Goal: Task Accomplishment & Management: Manage account settings

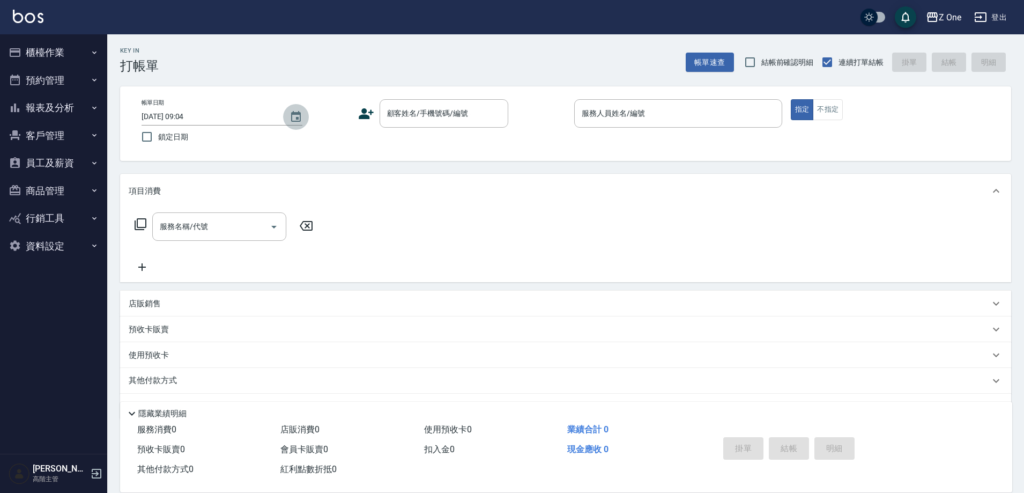
click at [301, 114] on icon "Choose date, selected date is 2025-08-20" at bounding box center [296, 116] width 10 height 11
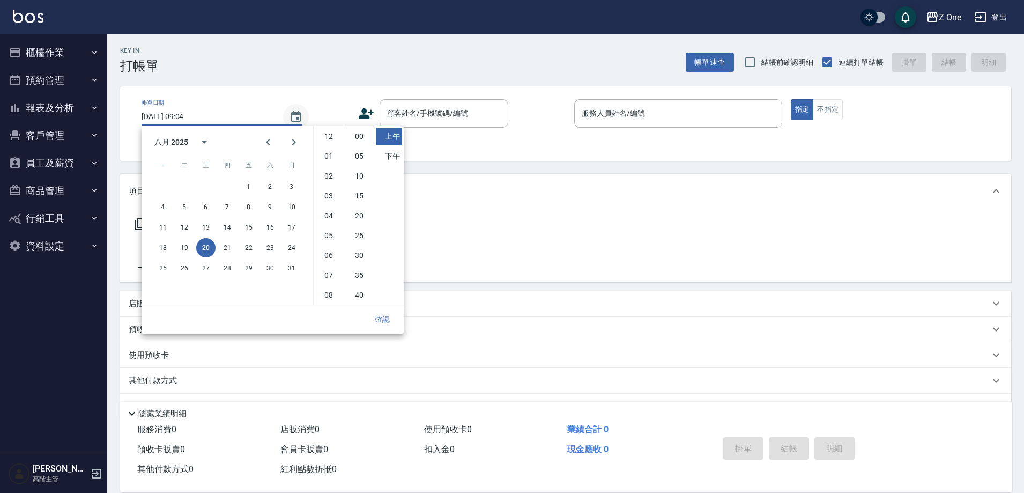
scroll to position [60, 0]
click at [180, 247] on button "19" at bounding box center [184, 247] width 19 height 19
type input "[DATE] 09:04"
click at [386, 322] on button "確認" at bounding box center [382, 319] width 34 height 20
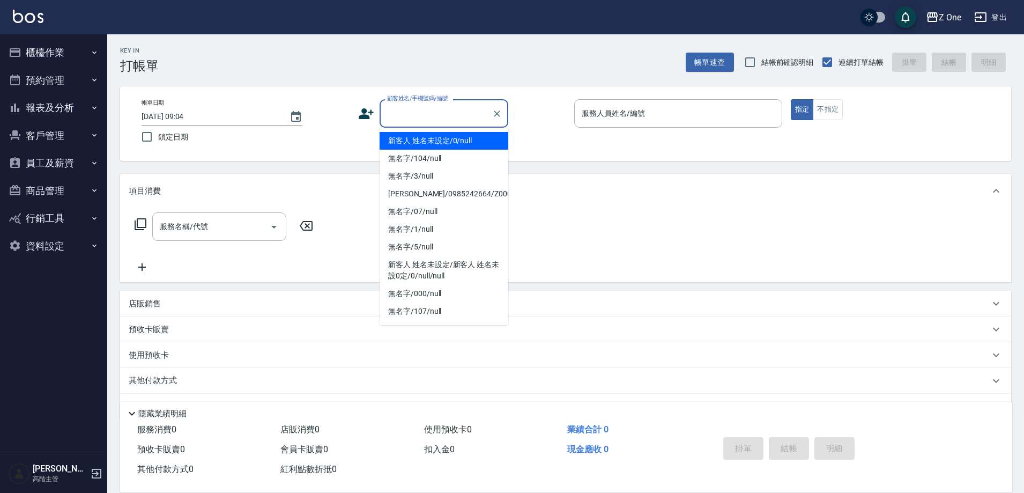
click at [447, 117] on input "顧客姓名/手機號碼/編號" at bounding box center [435, 113] width 103 height 19
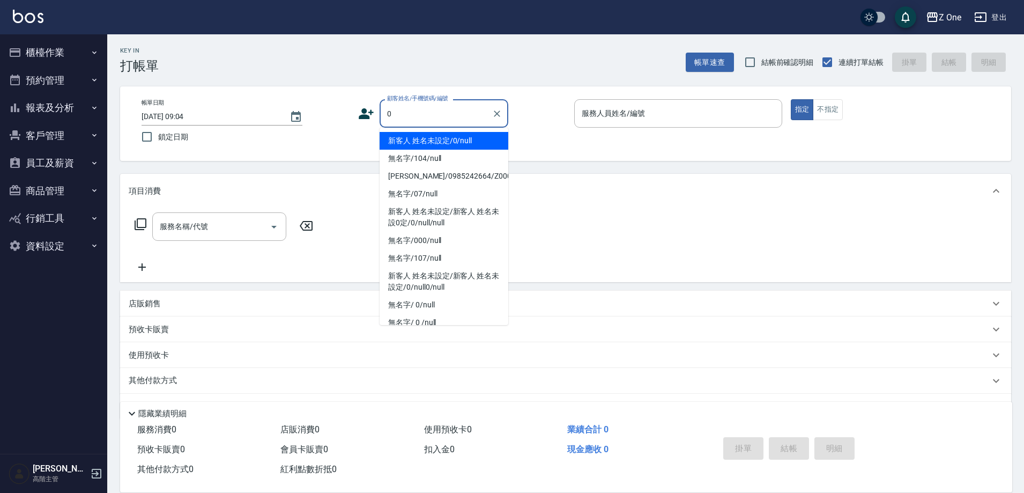
type input "新客人 姓名未設定/0/null"
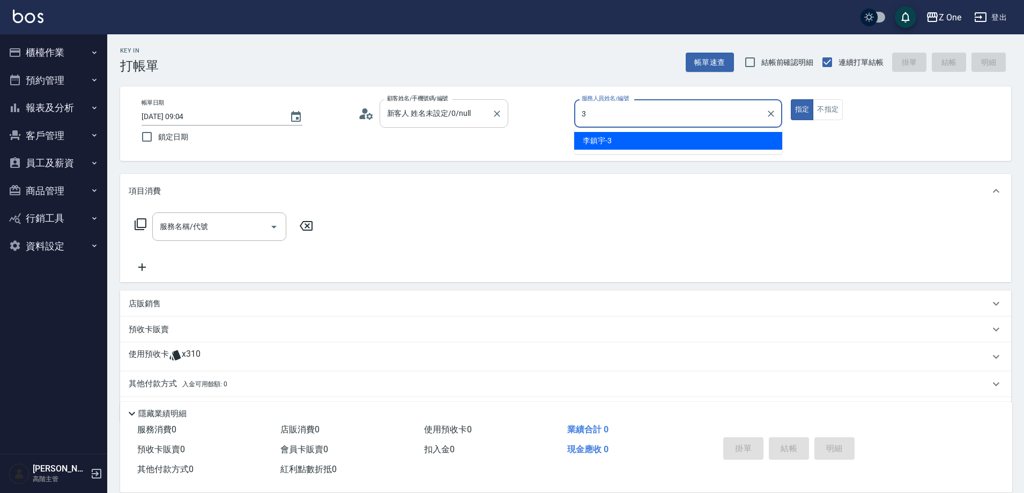
type input "[PERSON_NAME]-3"
type button "true"
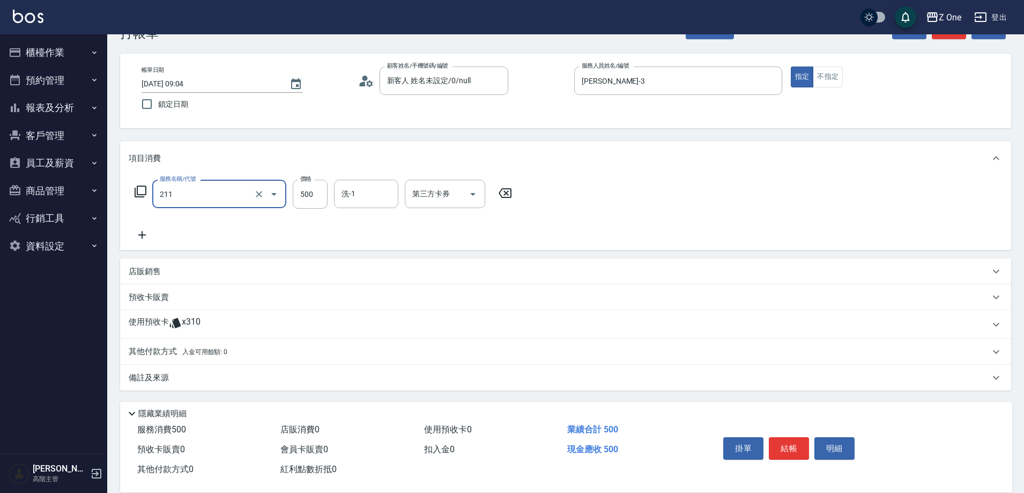
scroll to position [33, 0]
type input "剪$500(211)"
click at [164, 347] on p "其他付款方式 入金可用餘額: 0" at bounding box center [178, 351] width 99 height 12
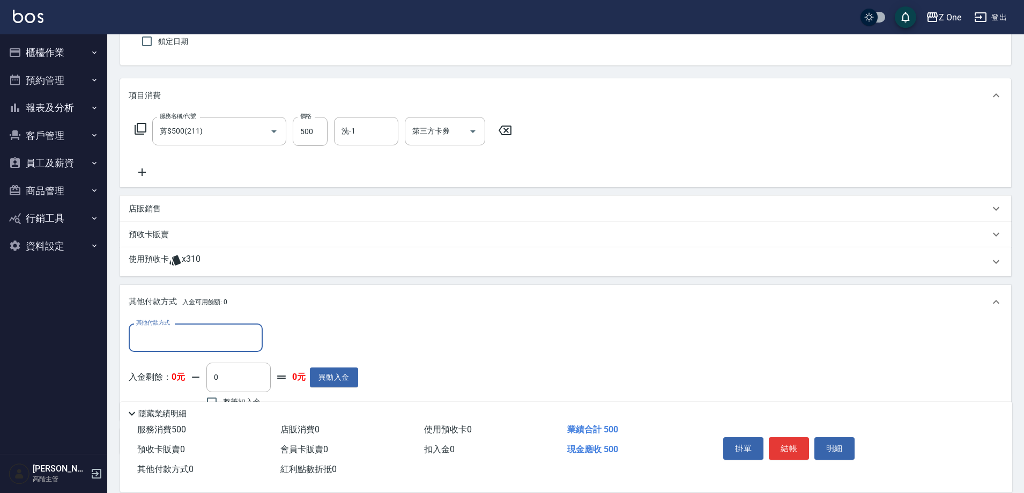
scroll to position [160, 0]
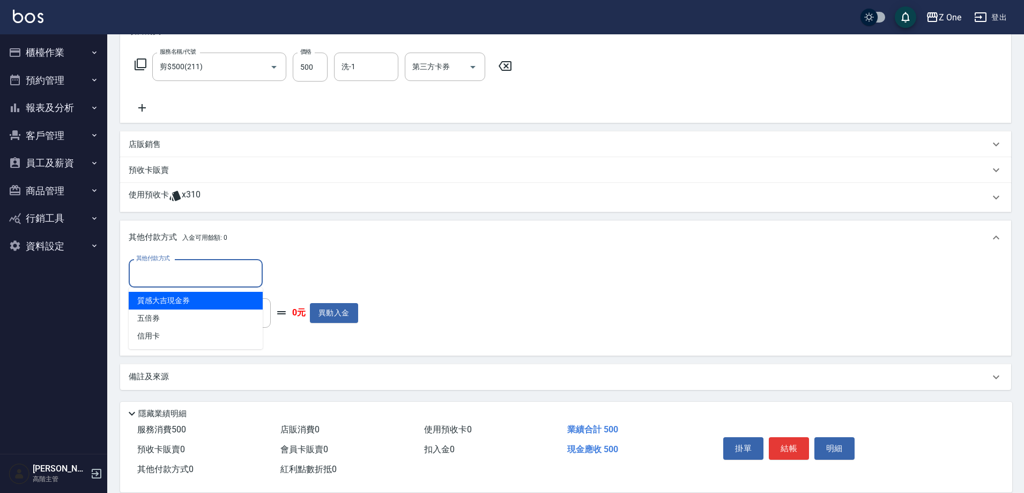
click at [204, 269] on input "其他付款方式" at bounding box center [196, 273] width 124 height 19
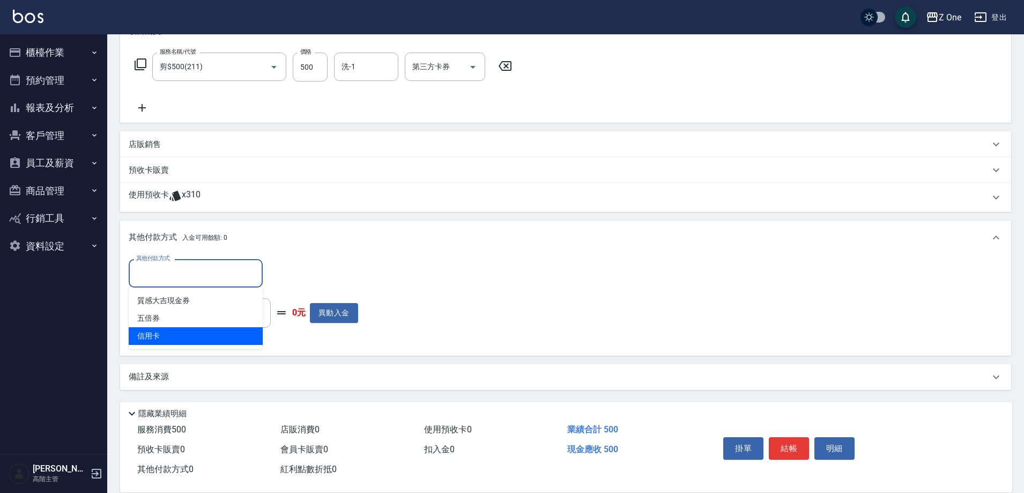
click at [180, 334] on span "信用卡" at bounding box center [196, 336] width 134 height 18
type input "信用卡"
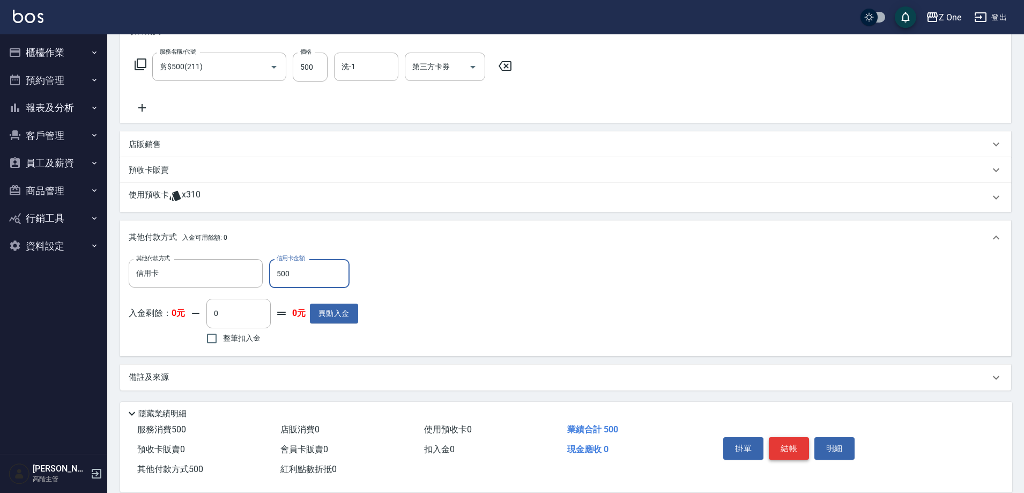
type input "500"
click at [785, 442] on button "結帳" at bounding box center [789, 448] width 40 height 23
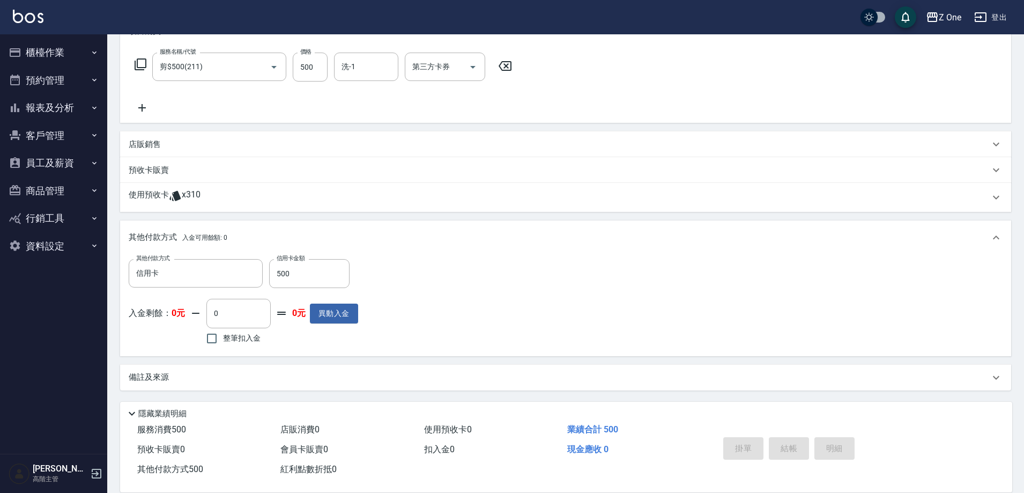
type input "[DATE] 09:04"
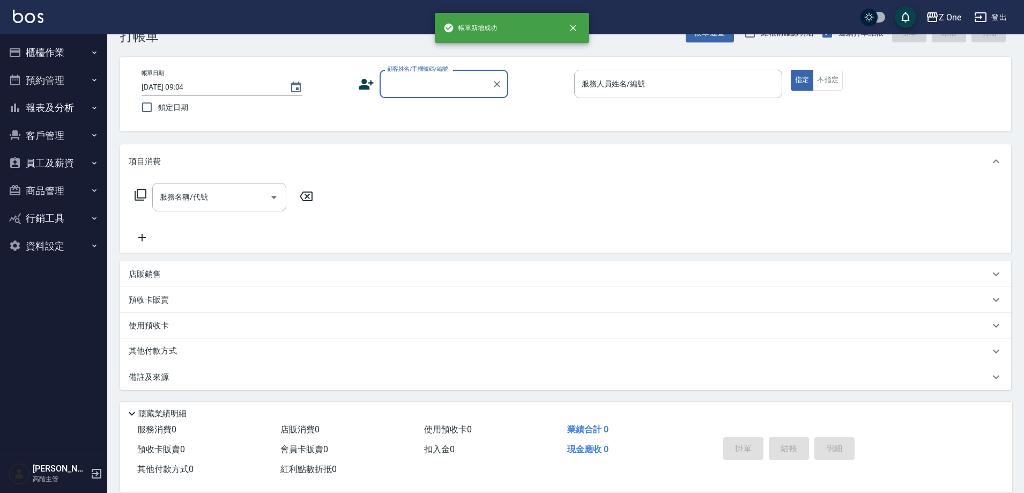
scroll to position [0, 0]
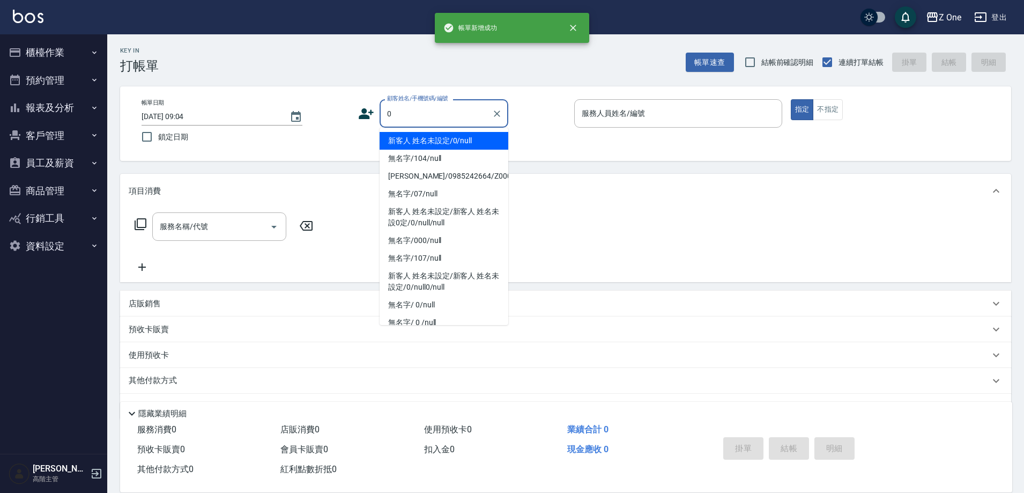
type input "新客人 姓名未設定/0/null"
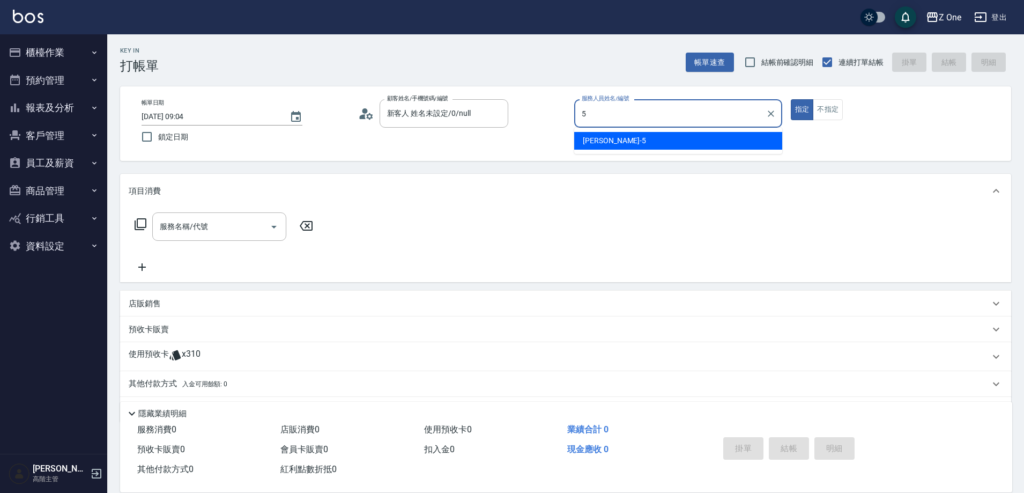
type input "[PERSON_NAME]-5"
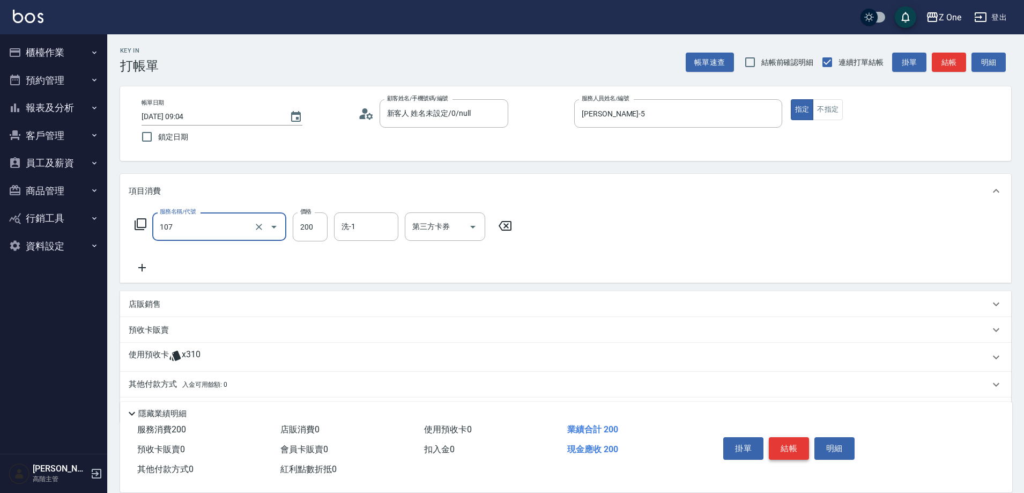
type input "洗髮$200(107)"
click at [791, 447] on button "結帳" at bounding box center [789, 448] width 40 height 23
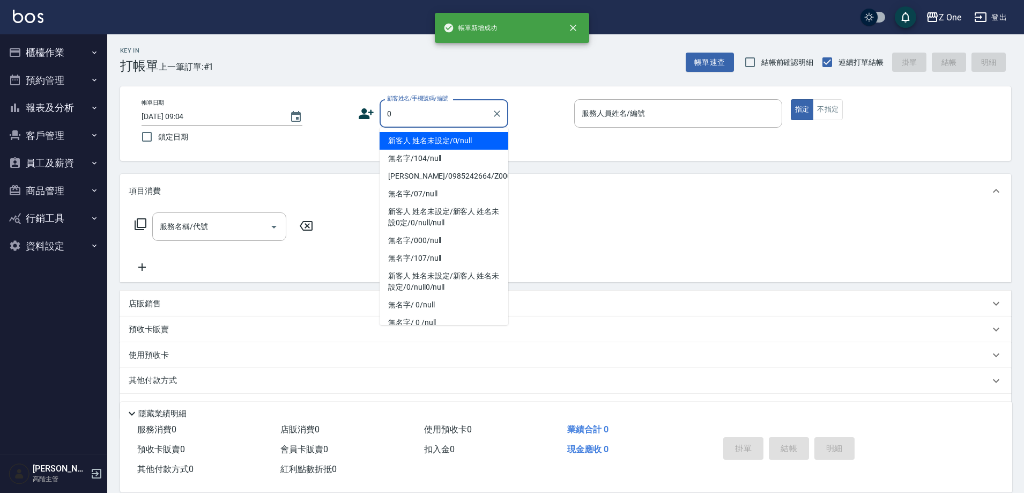
type input "新客人 姓名未設定/0/null"
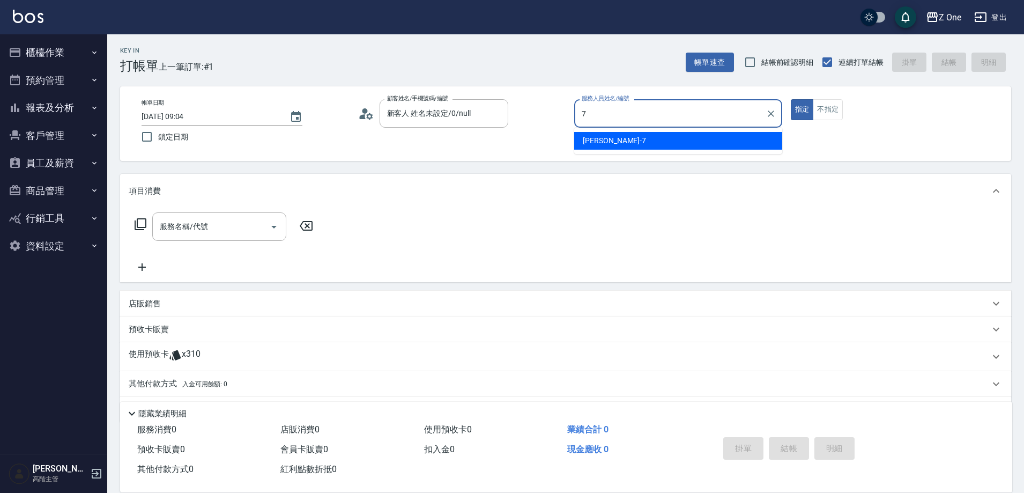
type input "[PERSON_NAME]-7"
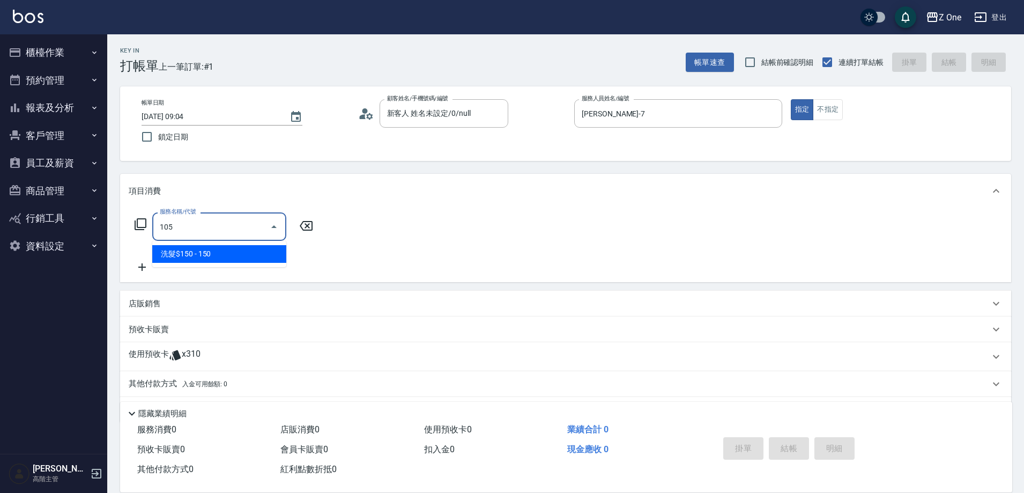
type input "洗髮$150(105)"
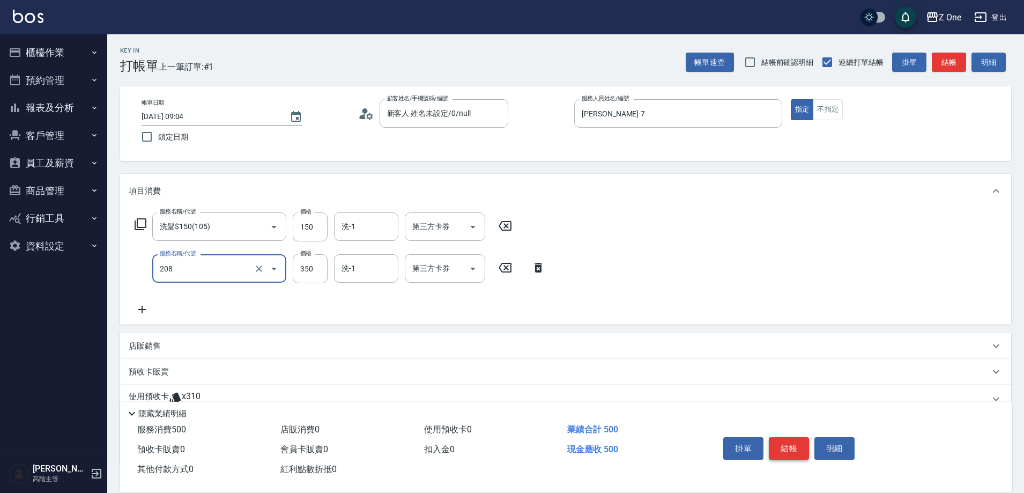
type input "剪髮$350(208)"
click at [792, 449] on button "結帳" at bounding box center [789, 448] width 40 height 23
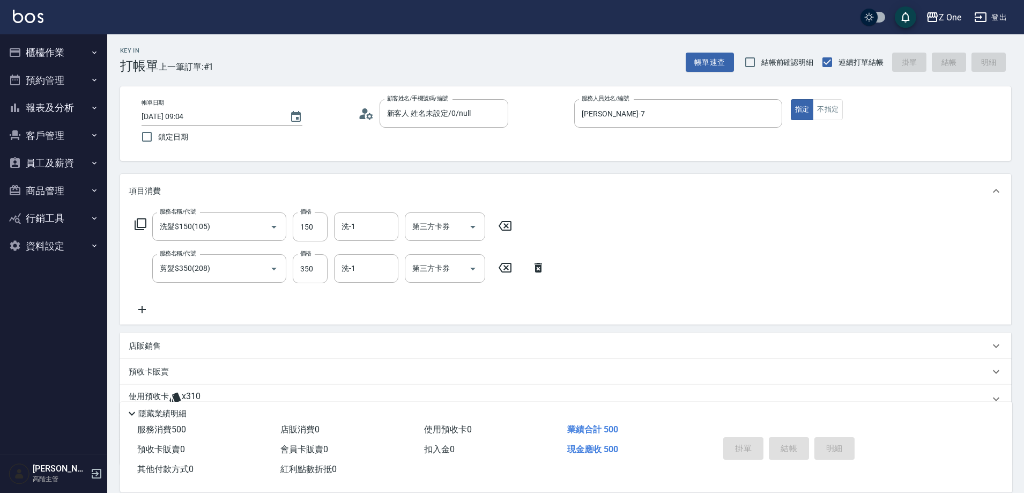
type input "[DATE] 09:05"
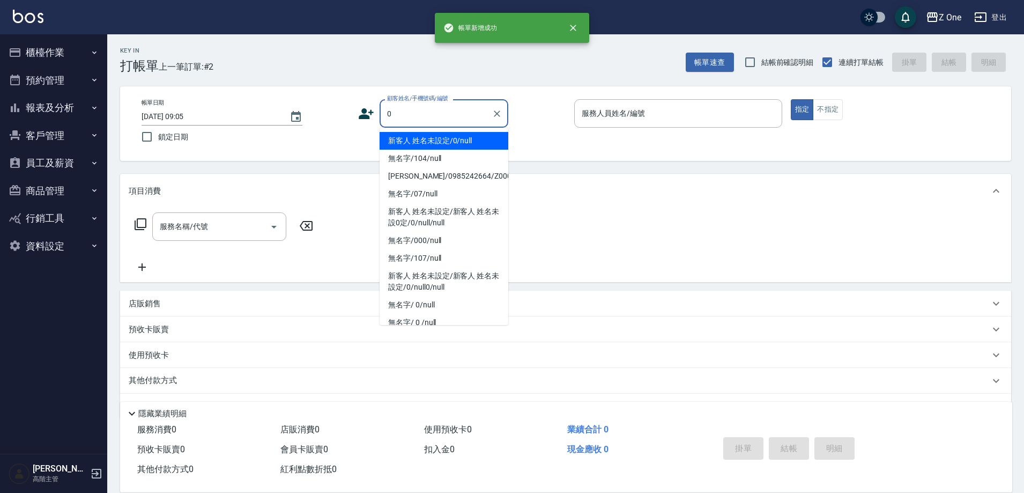
type input "新客人 姓名未設定/0/null"
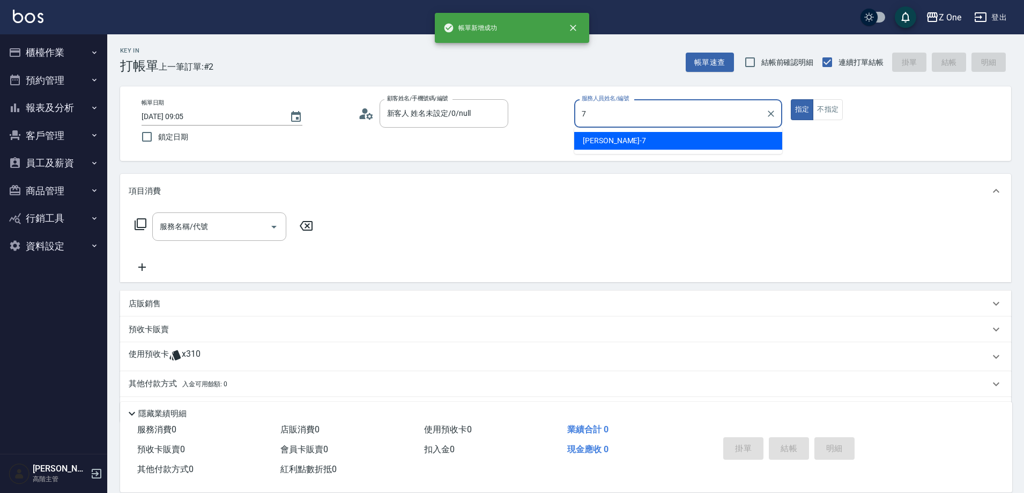
type input "[PERSON_NAME]-7"
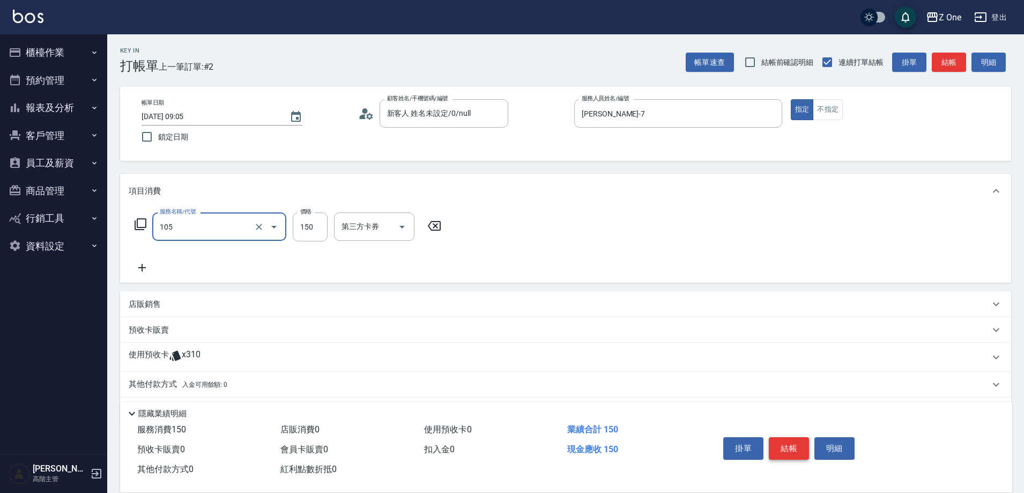
type input "洗髮$150(105)"
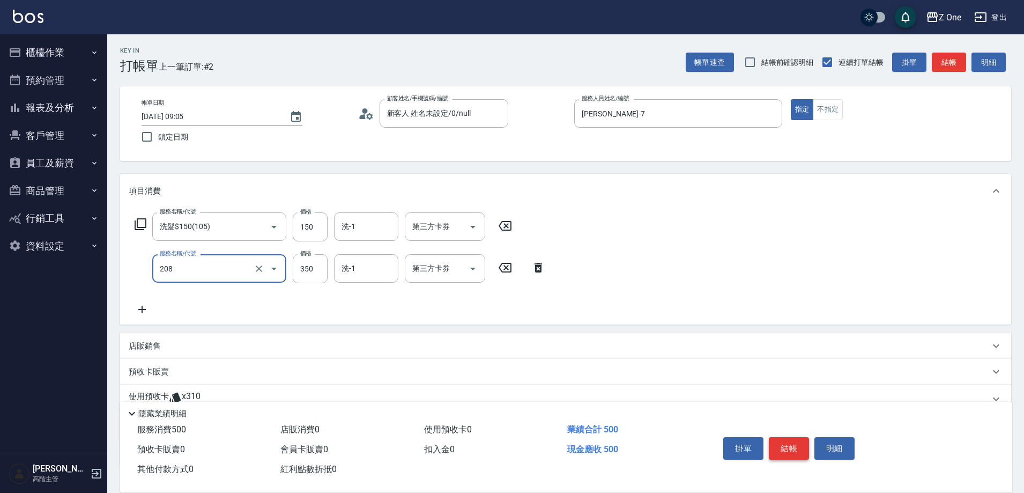
type input "剪髮$350(208)"
click at [792, 449] on button "結帳" at bounding box center [789, 448] width 40 height 23
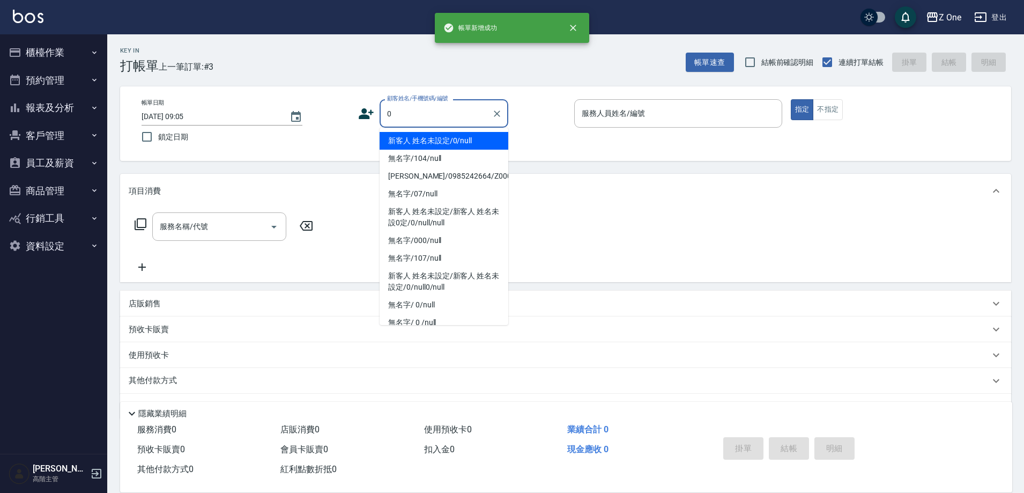
type input "新客人 姓名未設定/0/null"
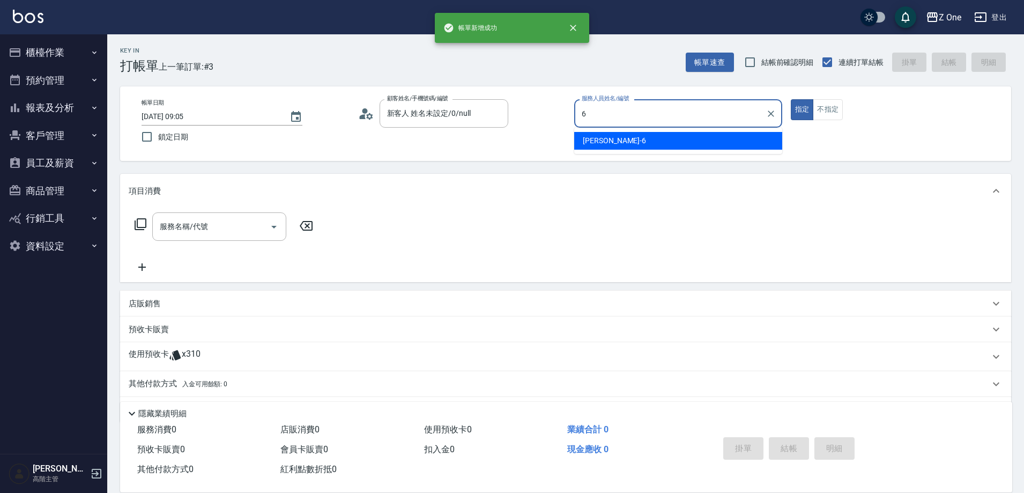
type input "[PERSON_NAME]-6"
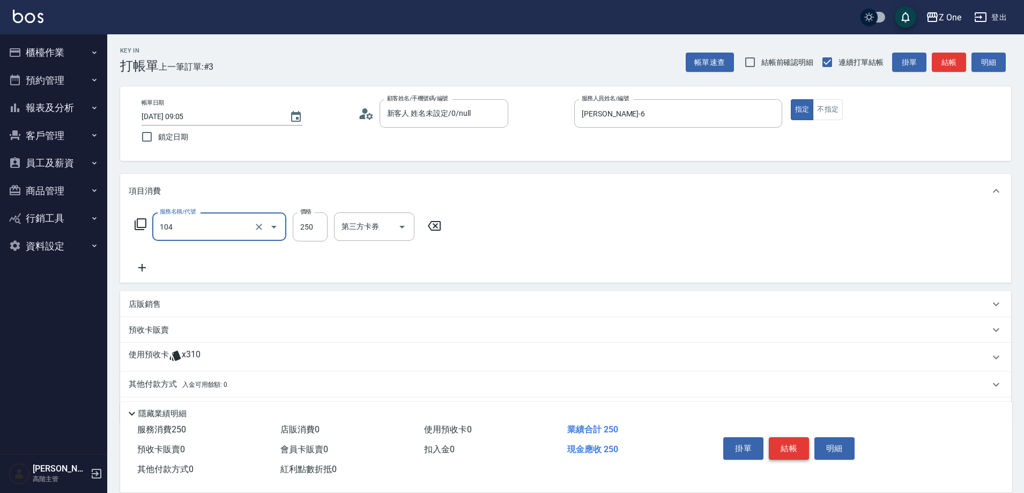
type input "洗髮$250(104)"
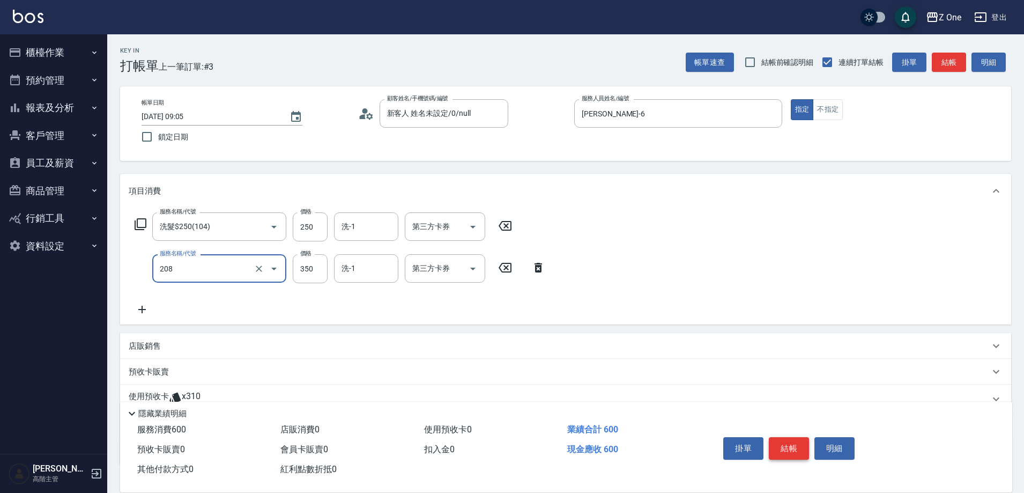
type input "剪髮$350(208)"
click at [792, 449] on button "結帳" at bounding box center [789, 448] width 40 height 23
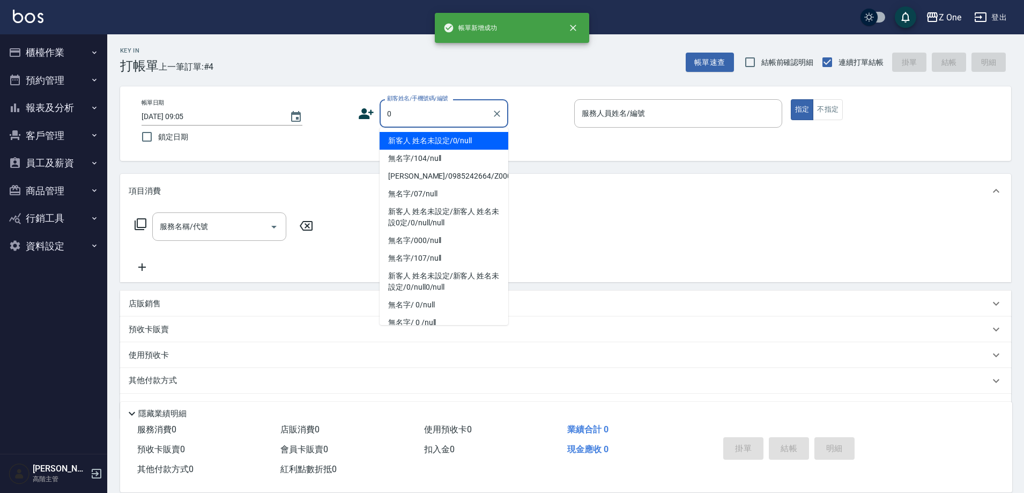
type input "新客人 姓名未設定/0/null"
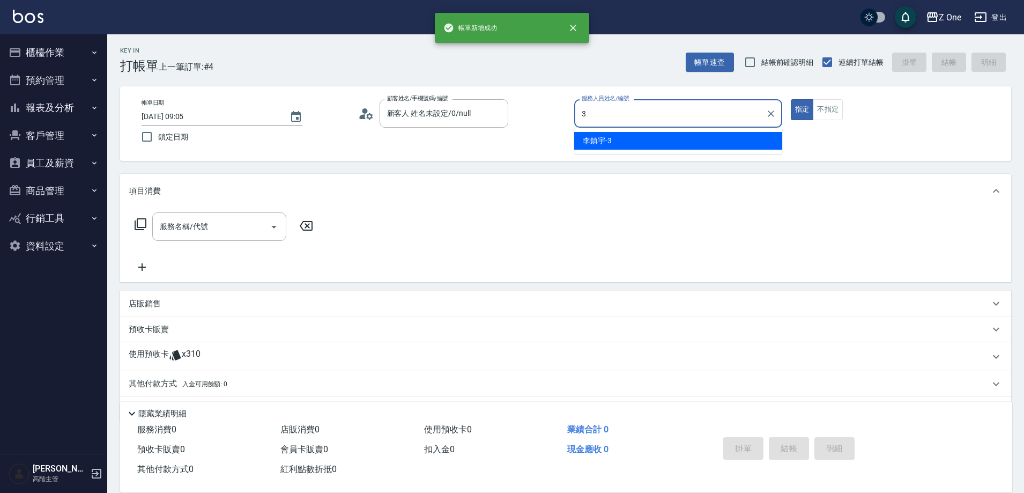
type input "[PERSON_NAME]-3"
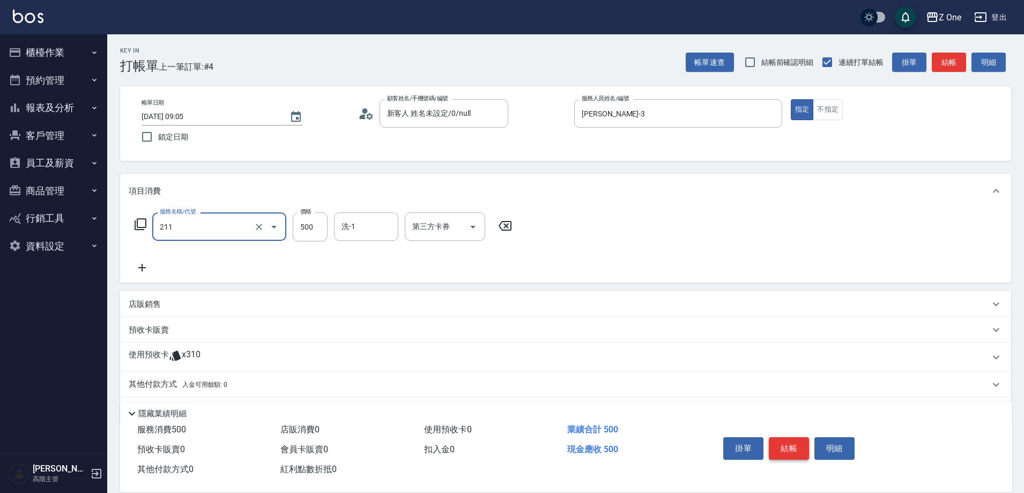
type input "剪$500(211)"
click at [792, 449] on button "結帳" at bounding box center [789, 448] width 40 height 23
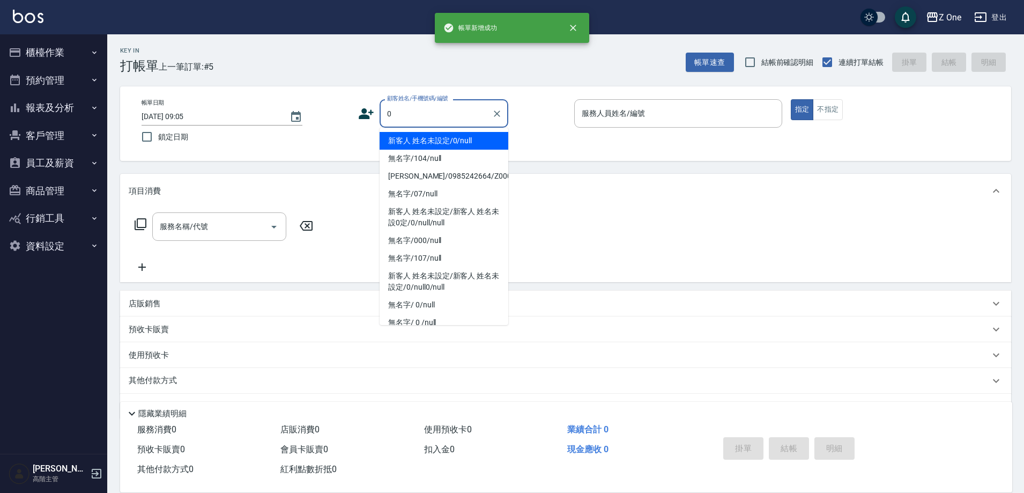
type input "新客人 姓名未設定/0/null"
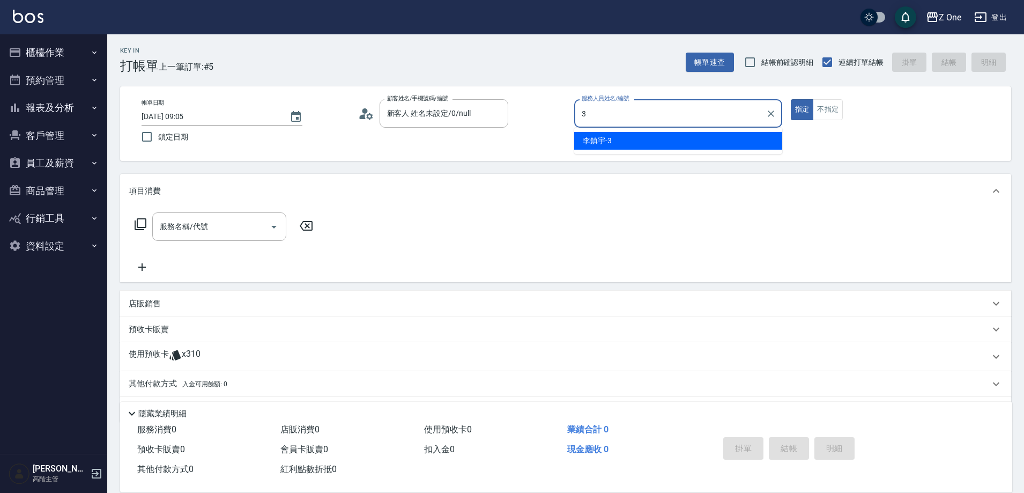
type input "[PERSON_NAME]-3"
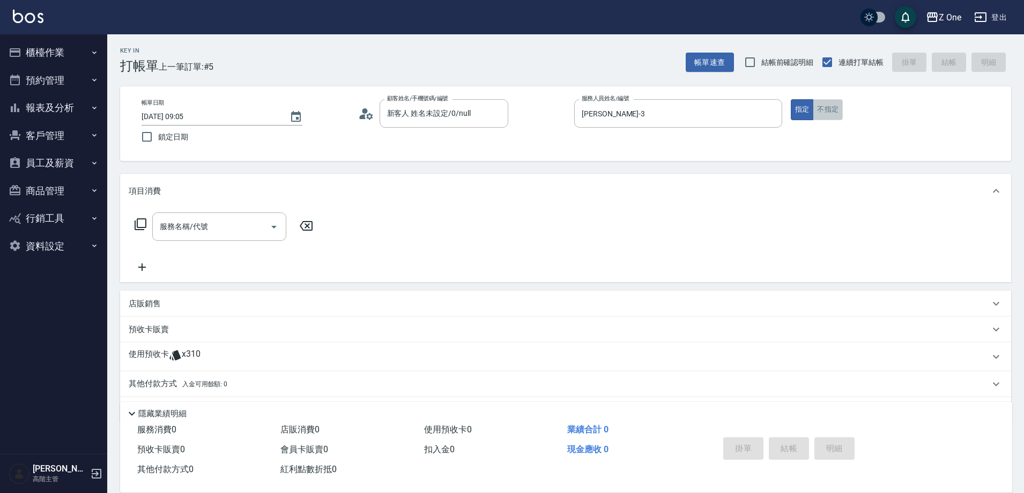
click at [835, 107] on button "不指定" at bounding box center [828, 109] width 30 height 21
click at [245, 234] on input "服務名稱/代號" at bounding box center [211, 226] width 108 height 19
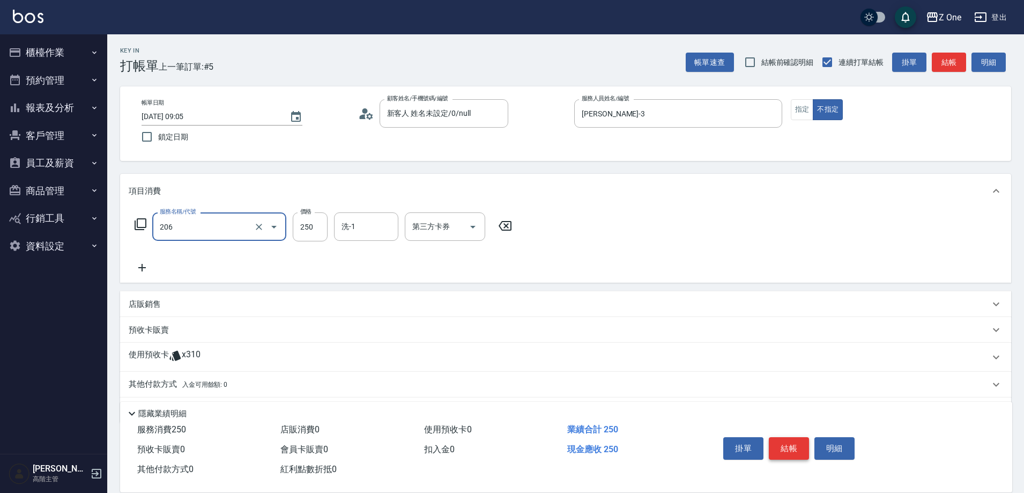
type input "剪髮$250(206)"
click at [792, 444] on button "結帳" at bounding box center [789, 448] width 40 height 23
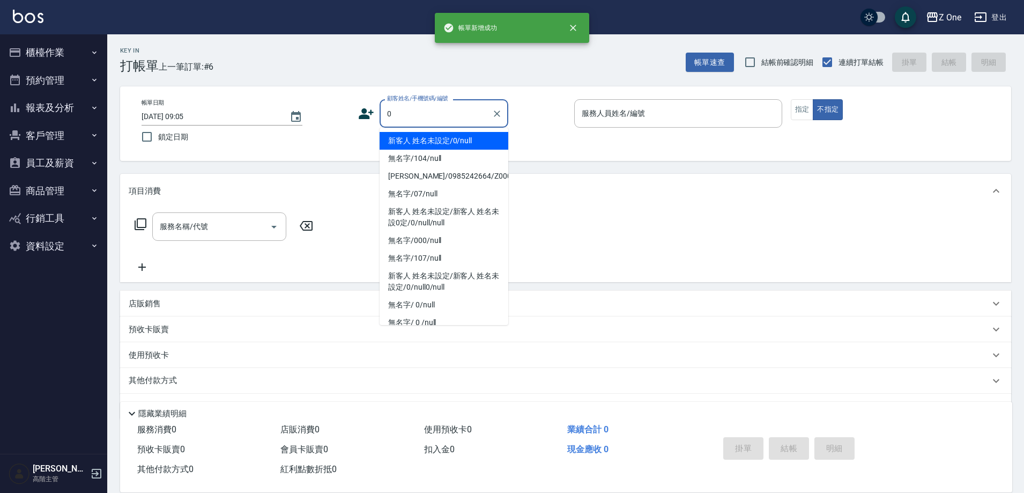
type input "新客人 姓名未設定/0/null"
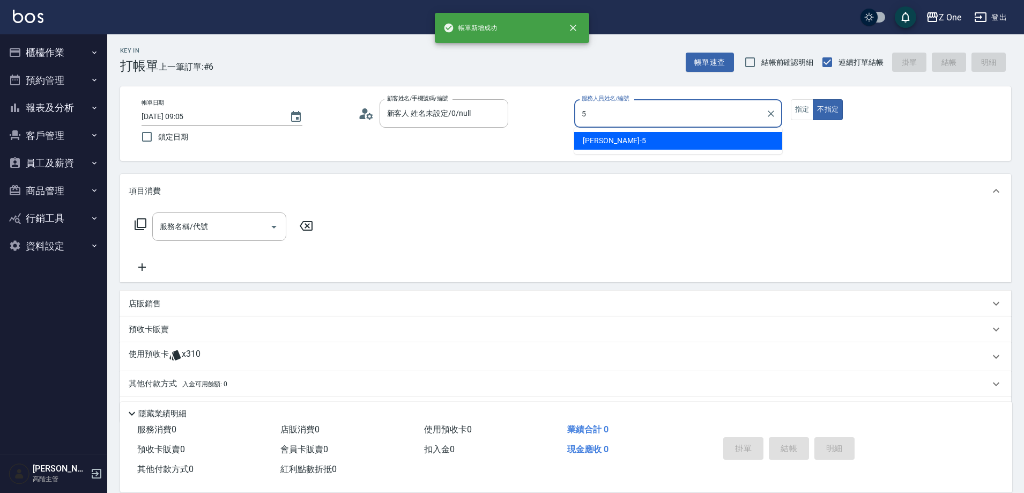
type input "[PERSON_NAME]-5"
type button "false"
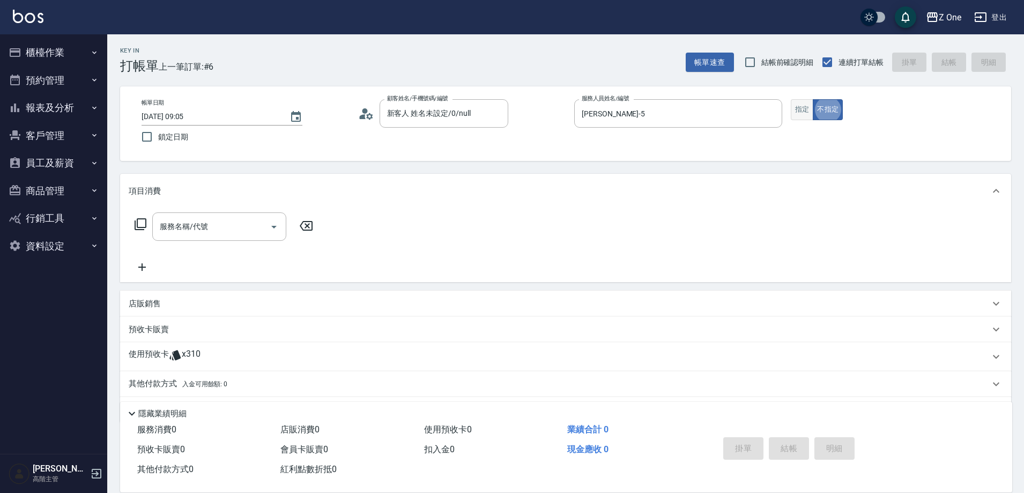
click at [807, 113] on button "指定" at bounding box center [802, 109] width 23 height 21
click at [268, 224] on icon "Open" at bounding box center [274, 226] width 13 height 13
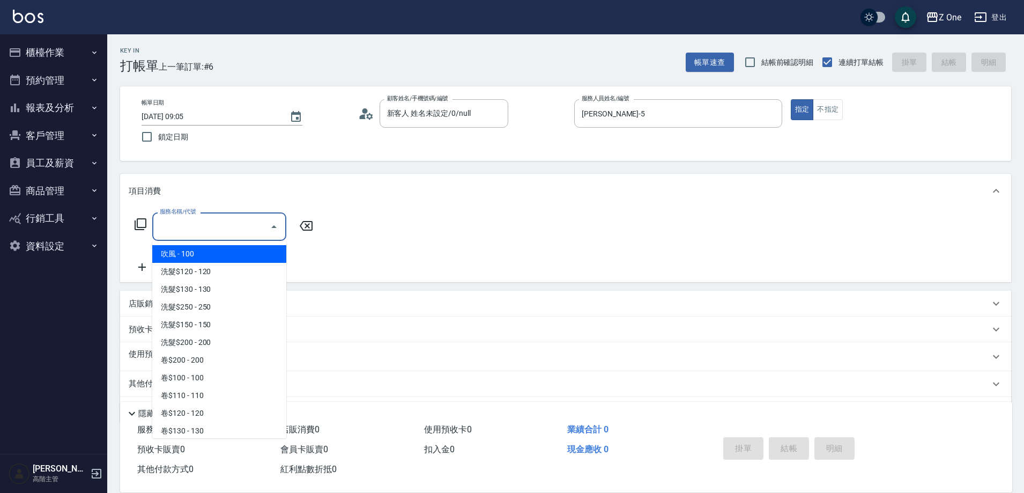
type input "3"
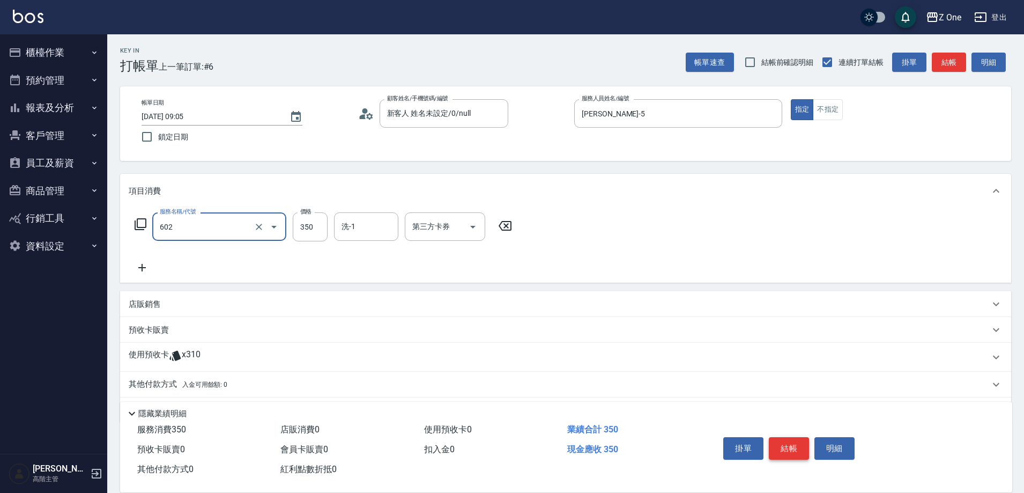
type input "Spa$300(602)"
click at [795, 439] on button "結帳" at bounding box center [789, 448] width 40 height 23
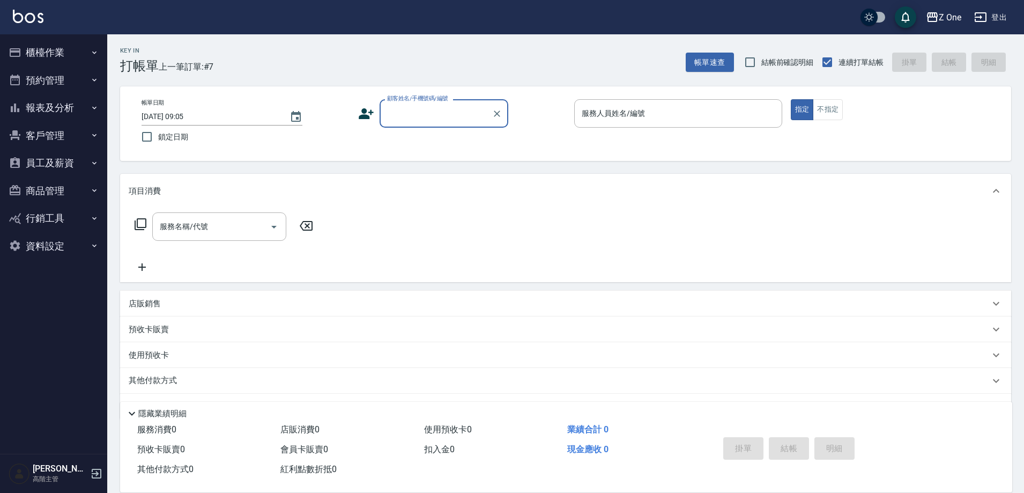
click at [93, 53] on icon "button" at bounding box center [94, 52] width 9 height 9
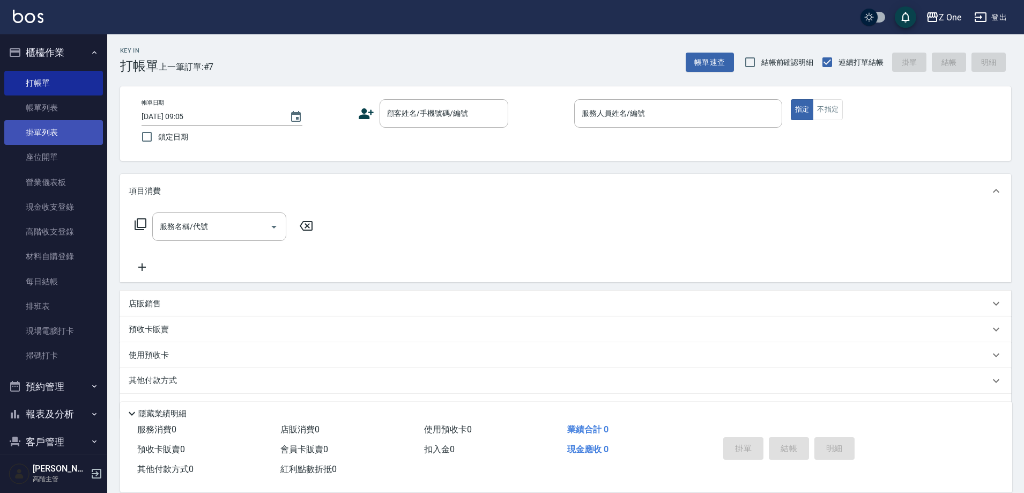
click at [62, 129] on link "掛單列表" at bounding box center [53, 132] width 99 height 25
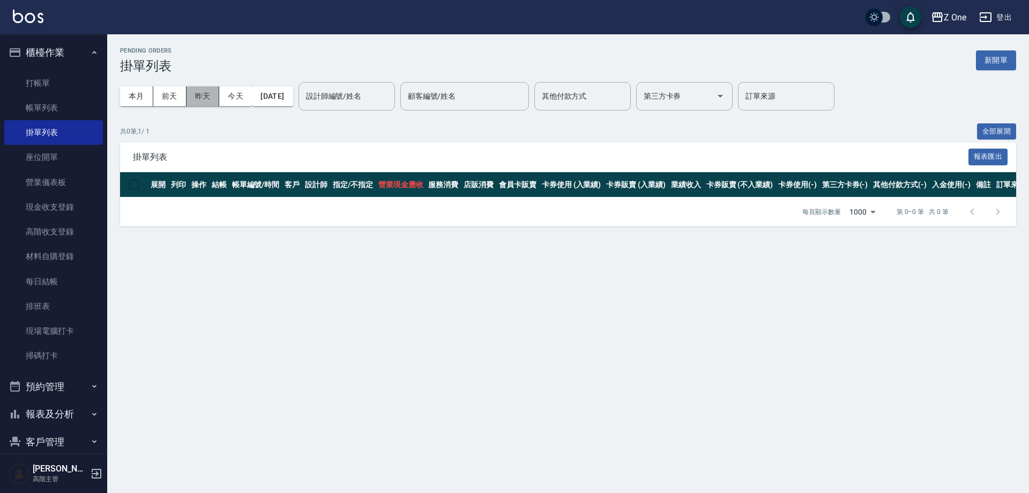
click at [204, 95] on button "昨天" at bounding box center [203, 96] width 33 height 20
click at [243, 93] on button "今天" at bounding box center [235, 96] width 33 height 20
click at [39, 107] on link "帳單列表" at bounding box center [53, 107] width 99 height 25
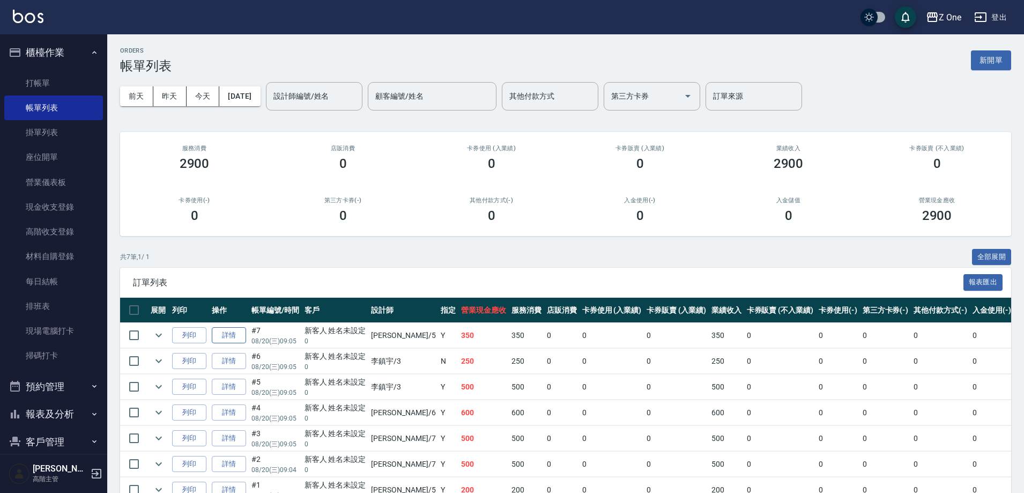
click at [236, 337] on link "詳情" at bounding box center [229, 335] width 34 height 17
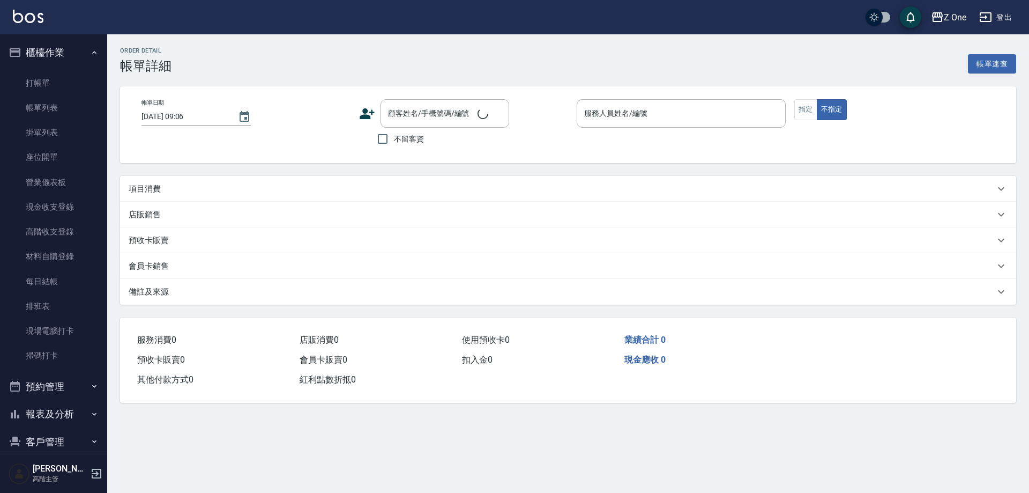
type input "[DATE] 09:05"
type input "[PERSON_NAME]-5"
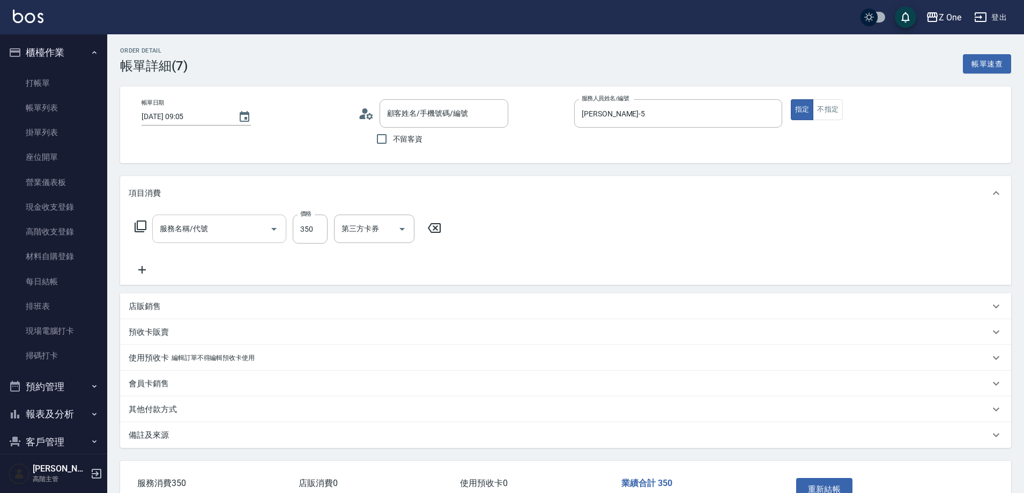
type input "新客人 姓名未設定/0/null"
type input "Spa$300(602)"
click at [243, 117] on icon "Choose date, selected date is 2025-08-20" at bounding box center [245, 116] width 10 height 11
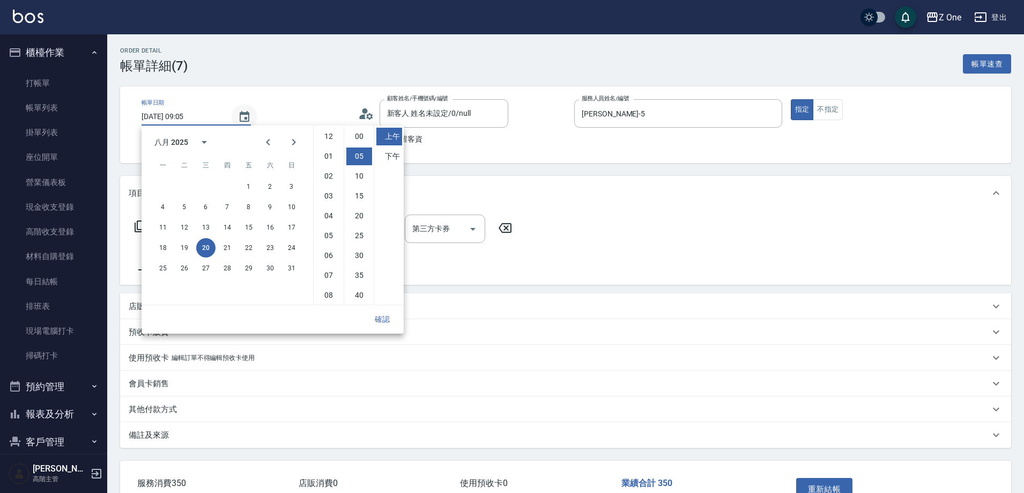
scroll to position [20, 0]
click at [189, 246] on button "19" at bounding box center [184, 247] width 19 height 19
type input "[DATE] 09:05"
click at [379, 314] on button "確認" at bounding box center [382, 319] width 34 height 20
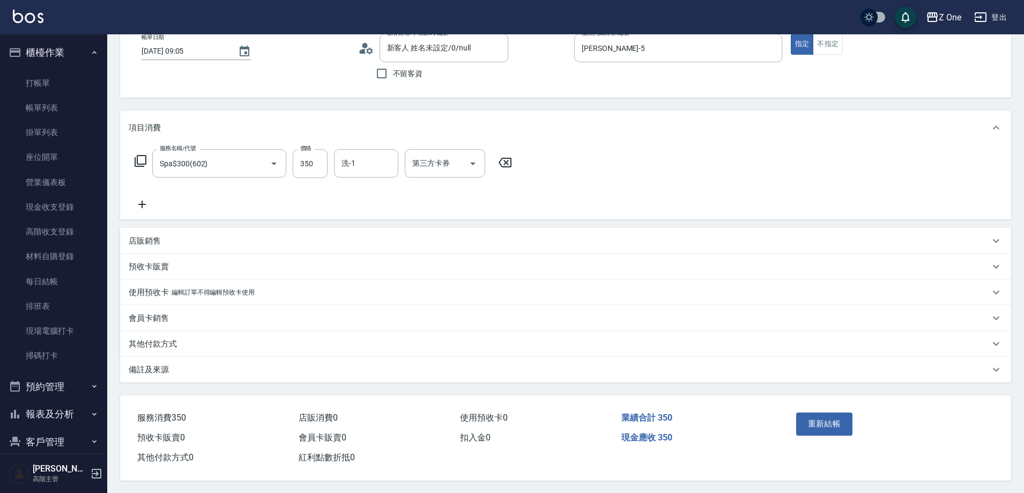
scroll to position [71, 0]
click at [840, 417] on button "重新結帳" at bounding box center [824, 423] width 57 height 23
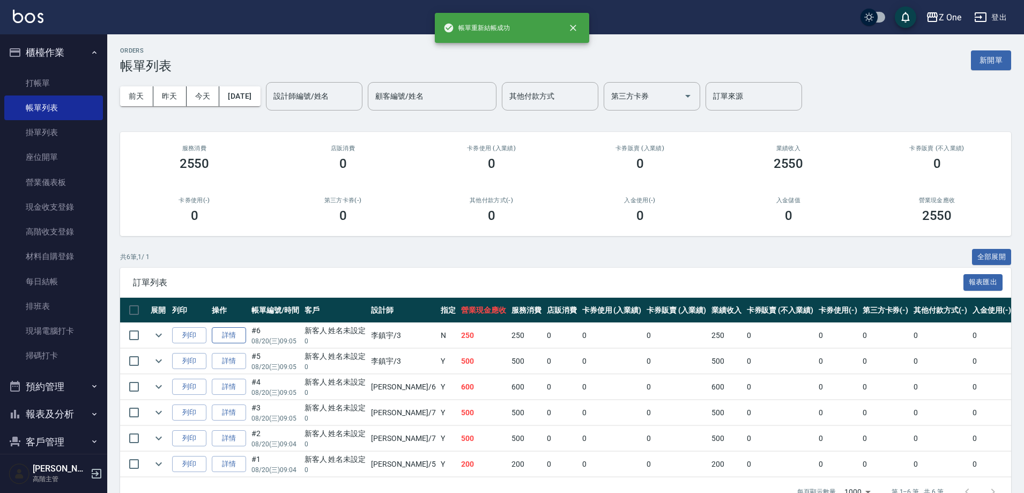
click at [217, 334] on link "詳情" at bounding box center [229, 335] width 34 height 17
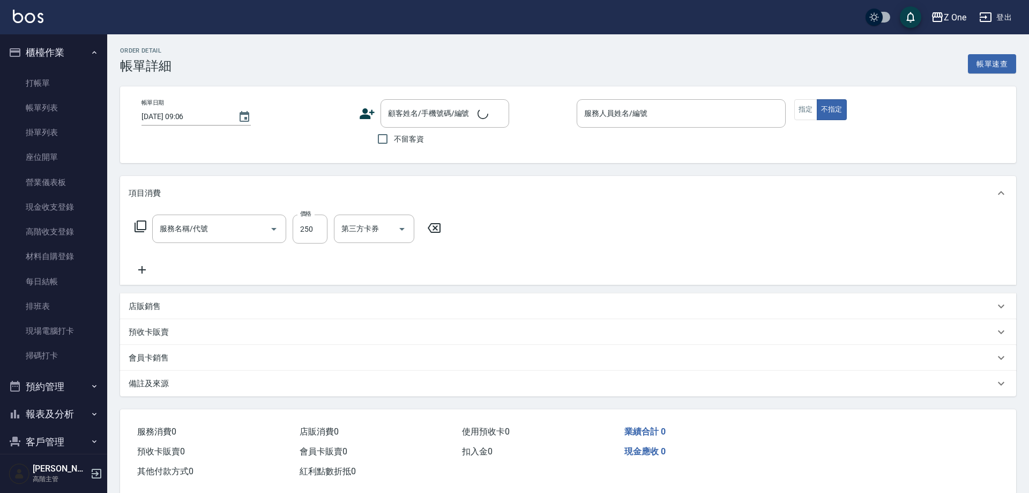
type input "[DATE] 09:05"
type input "[PERSON_NAME]-3"
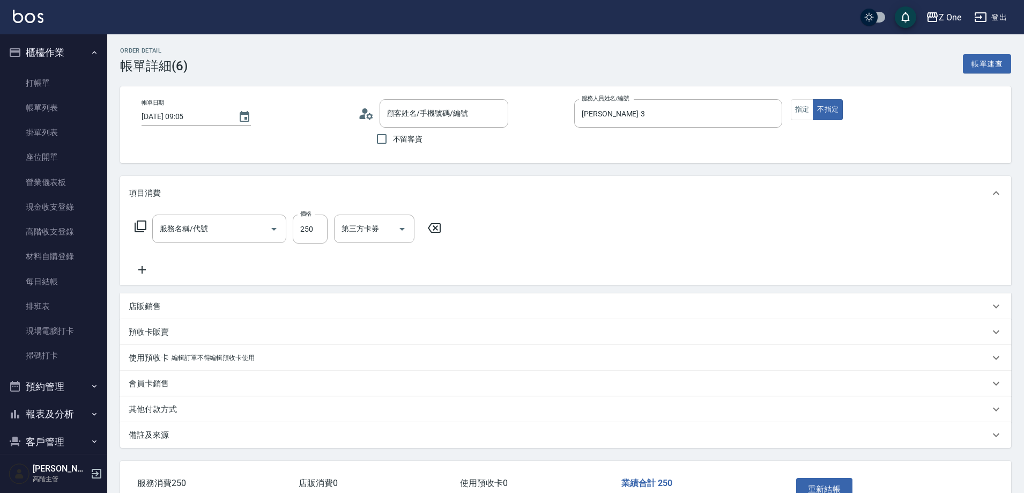
type input "剪髮$250(206)"
type input "新客人 姓名未設定/0/null"
click at [242, 117] on icon "Choose date, selected date is 2025-08-20" at bounding box center [245, 116] width 10 height 11
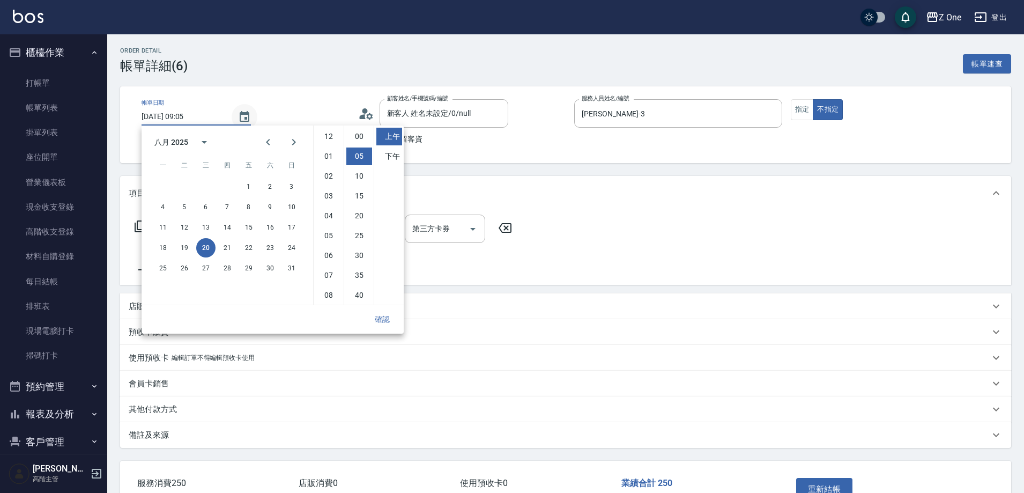
scroll to position [20, 0]
click at [191, 247] on button "19" at bounding box center [184, 247] width 19 height 19
type input "[DATE] 09:05"
click at [384, 320] on button "確認" at bounding box center [382, 319] width 34 height 20
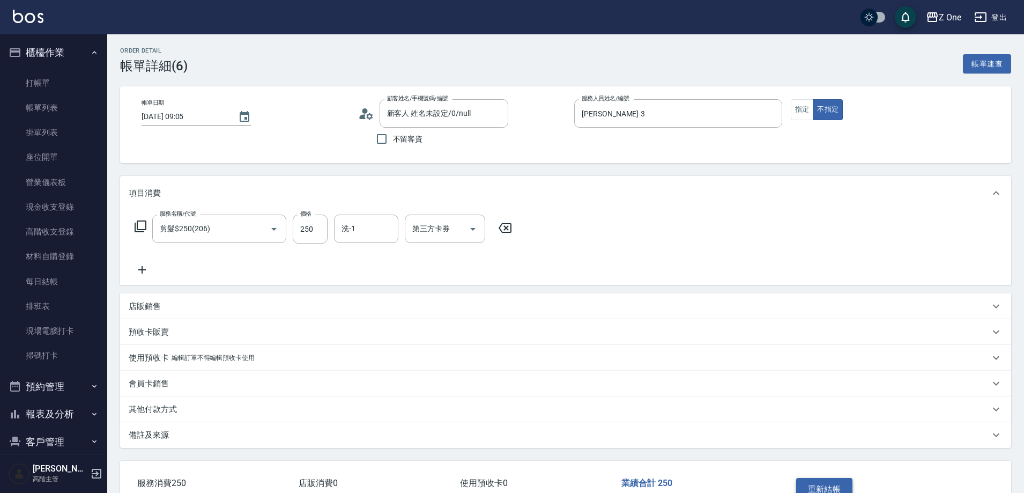
click at [825, 483] on button "重新結帳" at bounding box center [824, 489] width 57 height 23
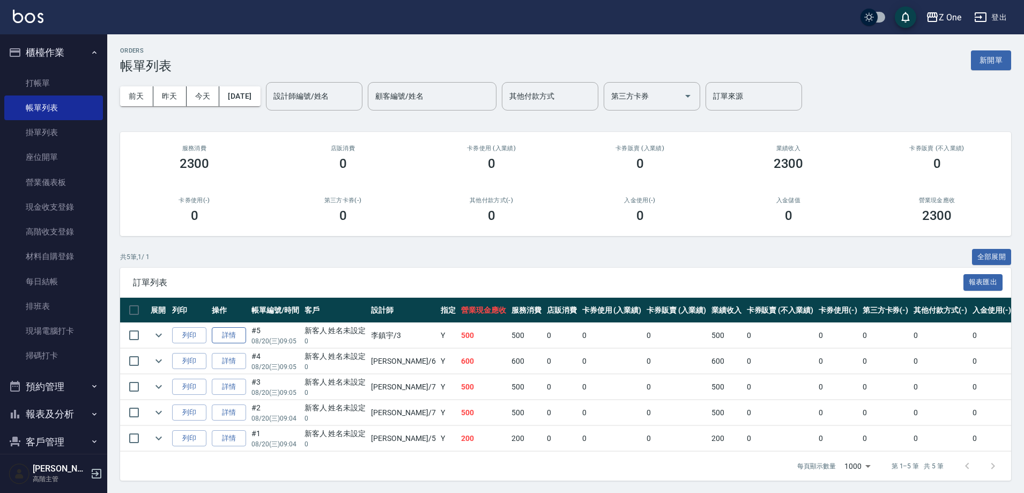
click at [229, 331] on link "詳情" at bounding box center [229, 335] width 34 height 17
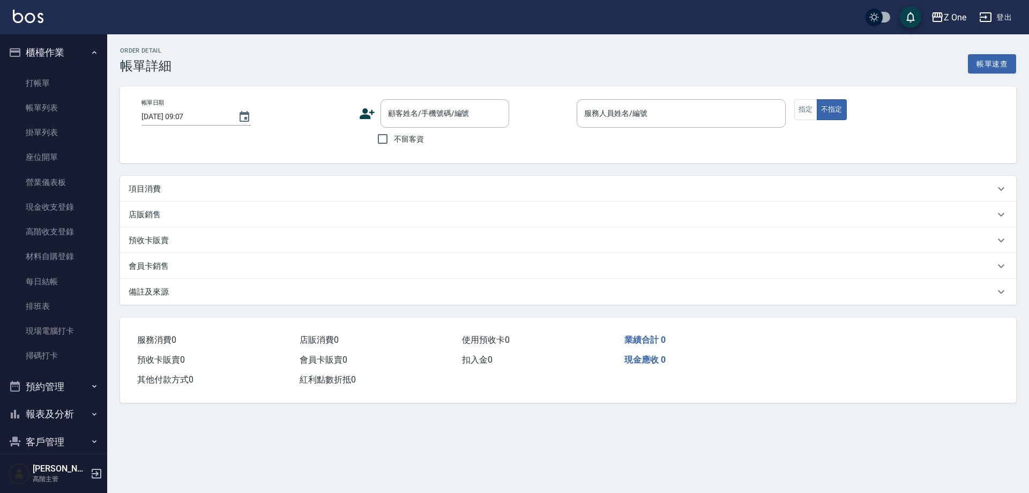
type input "[DATE] 09:05"
type input "[PERSON_NAME]-3"
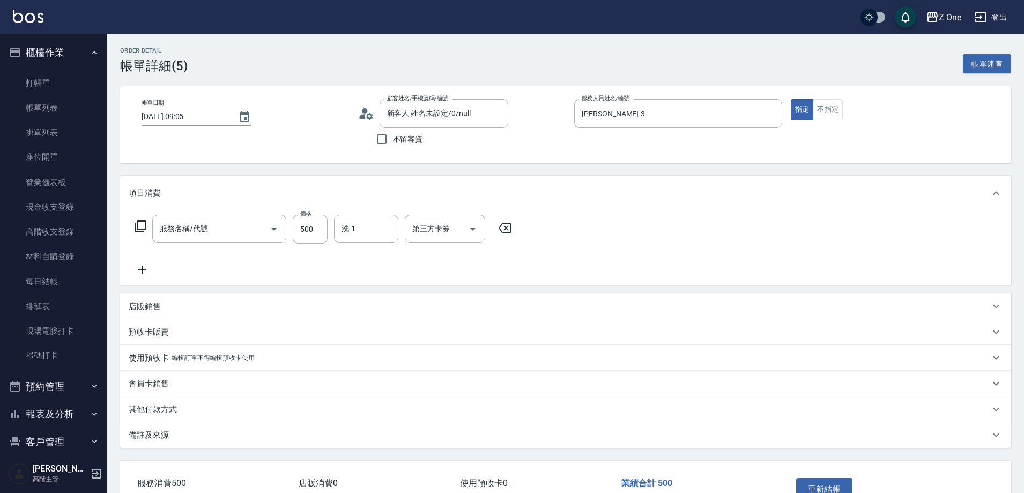
type input "新客人 姓名未設定/0/null"
type input "剪$500(211)"
click at [238, 115] on icon "Choose date, selected date is 2025-08-20" at bounding box center [244, 116] width 13 height 13
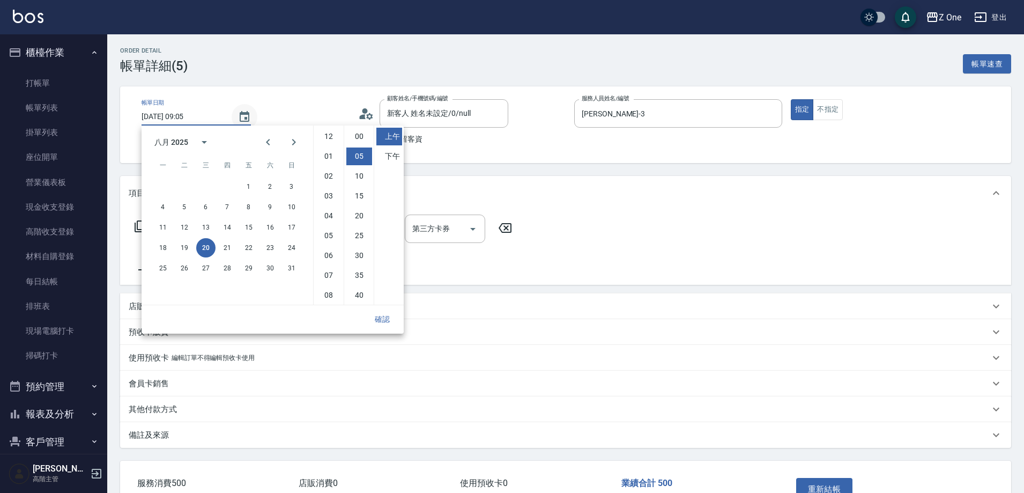
scroll to position [20, 0]
click at [187, 248] on button "19" at bounding box center [184, 247] width 19 height 19
type input "[DATE] 09:05"
click at [388, 317] on button "確認" at bounding box center [382, 319] width 34 height 20
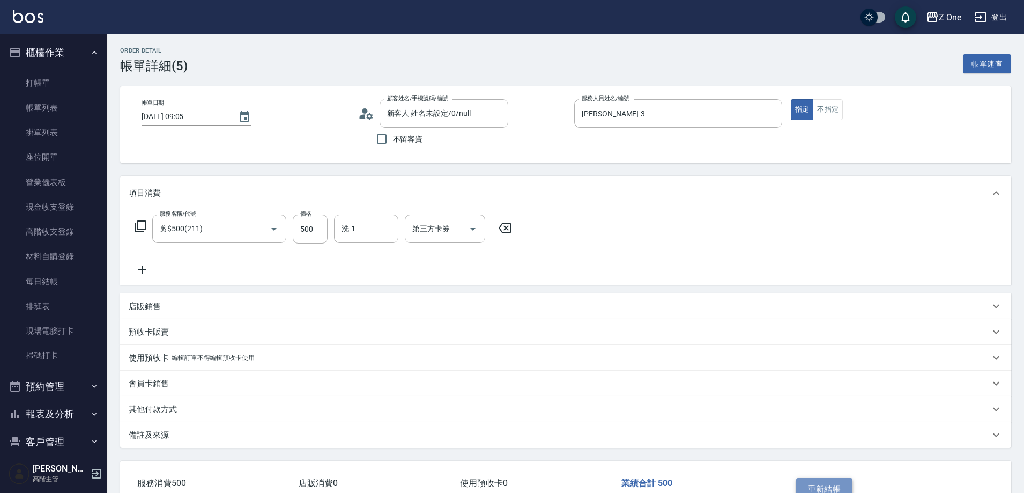
click at [838, 484] on button "重新結帳" at bounding box center [824, 489] width 57 height 23
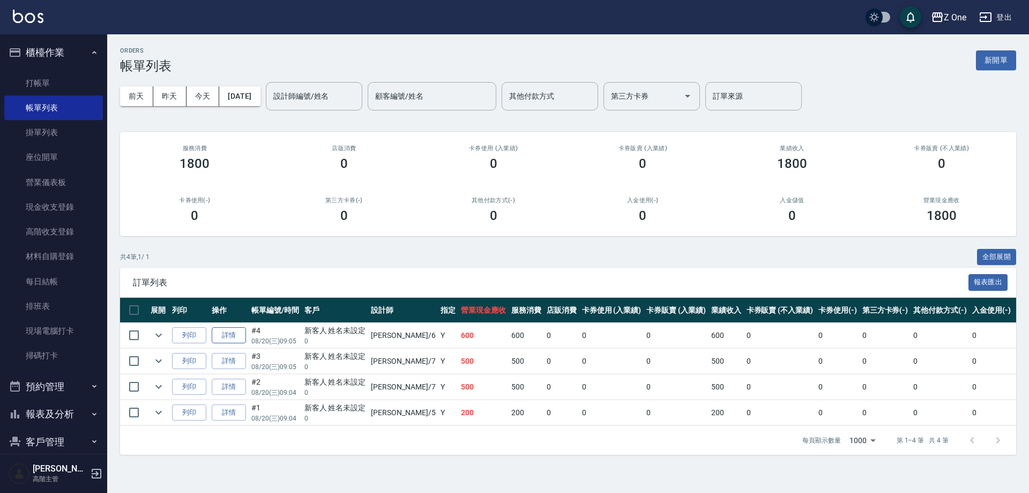
click at [224, 336] on link "詳情" at bounding box center [229, 335] width 34 height 17
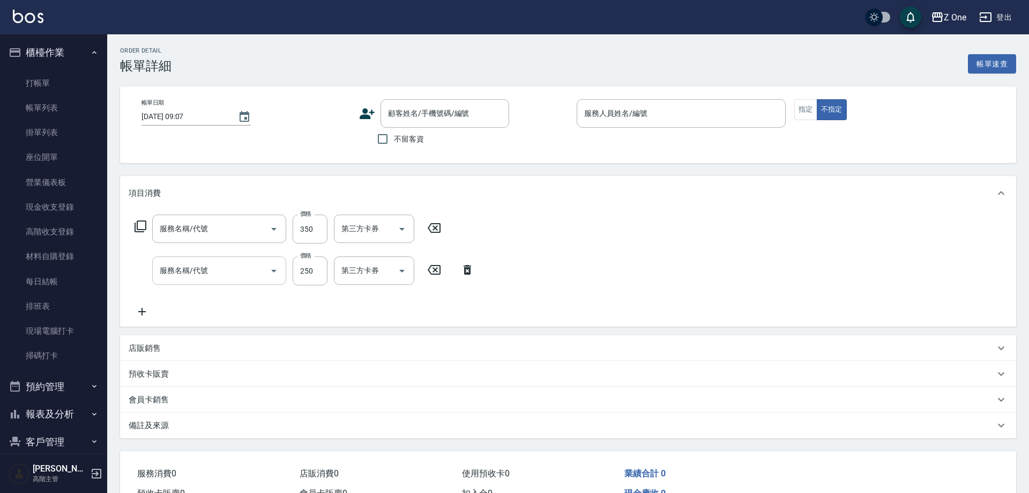
type input "[DATE] 09:05"
type input "[PERSON_NAME]-6"
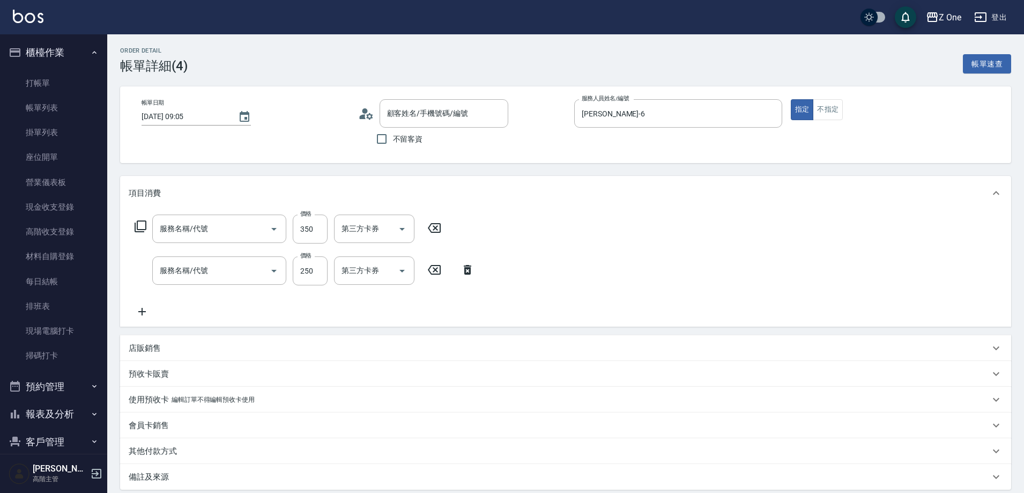
type input "新客人 姓名未設定/0/null"
type input "剪髮$350(208)"
type input "洗髮$250(104)"
click at [244, 111] on icon "Choose date, selected date is 2025-08-20" at bounding box center [245, 116] width 10 height 11
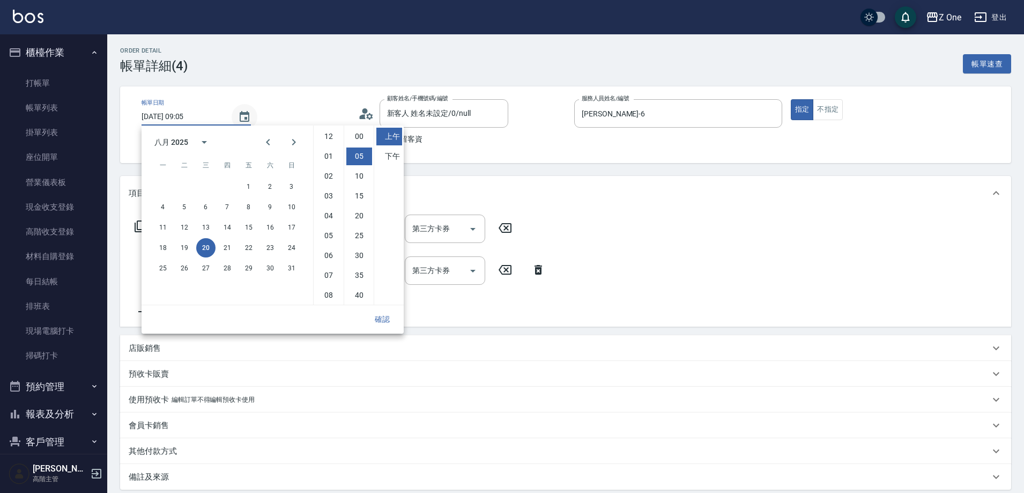
scroll to position [20, 0]
click at [183, 252] on button "19" at bounding box center [184, 247] width 19 height 19
type input "[DATE] 09:05"
click at [388, 321] on button "確認" at bounding box center [382, 319] width 34 height 20
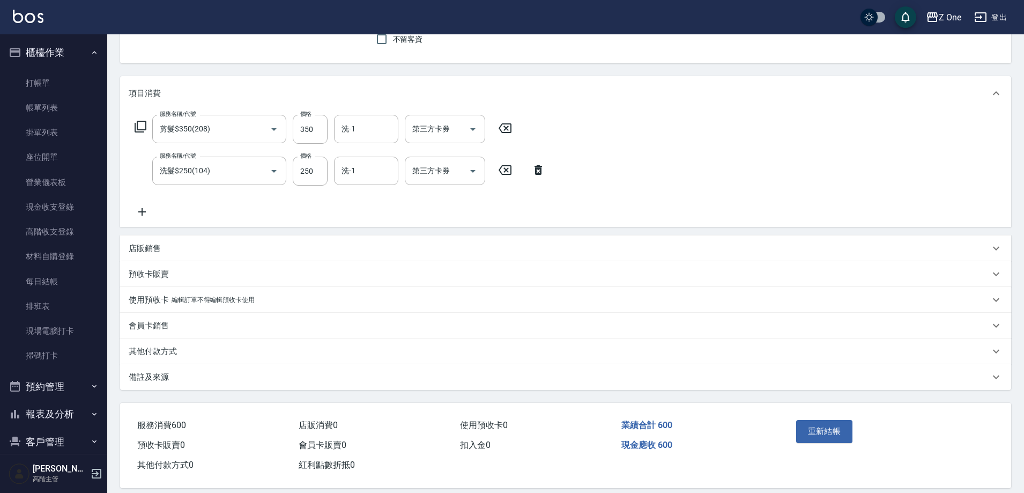
scroll to position [107, 0]
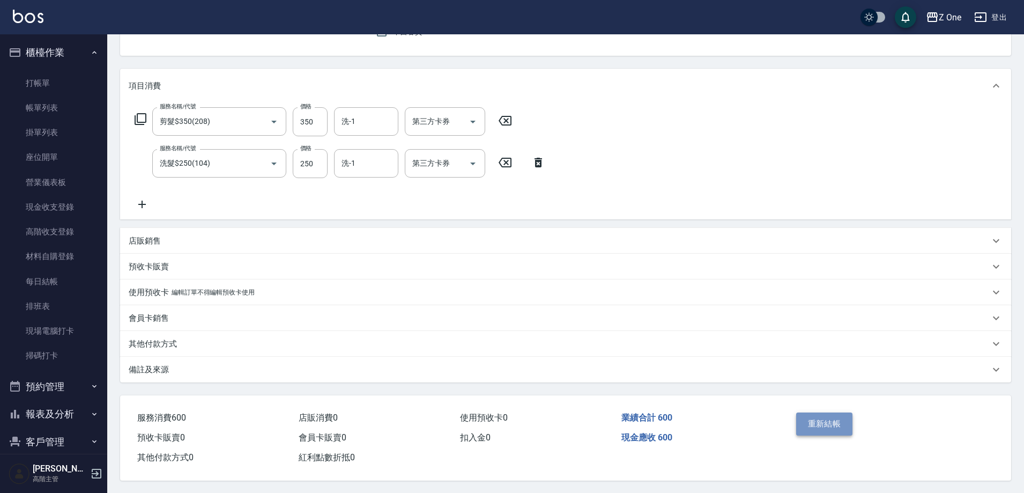
click at [839, 425] on button "重新結帳" at bounding box center [824, 423] width 57 height 23
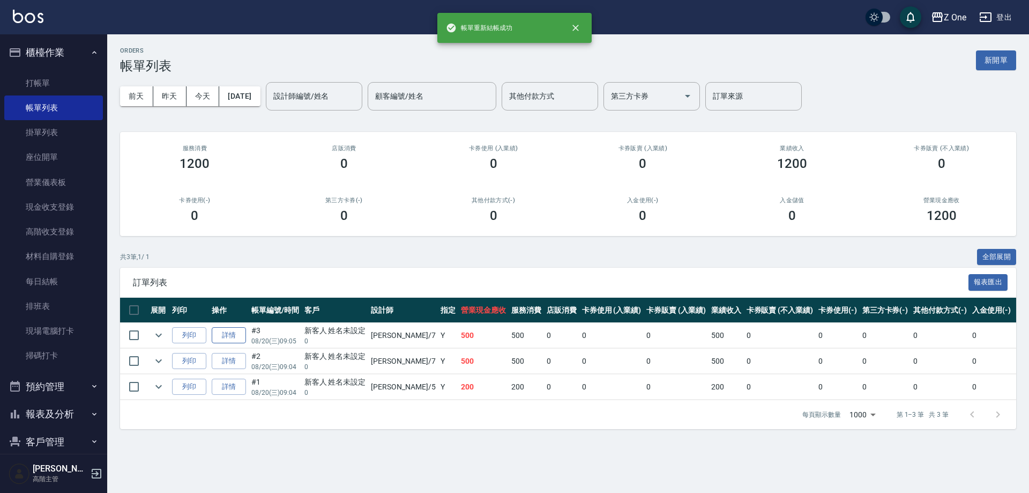
click at [224, 335] on link "詳情" at bounding box center [229, 335] width 34 height 17
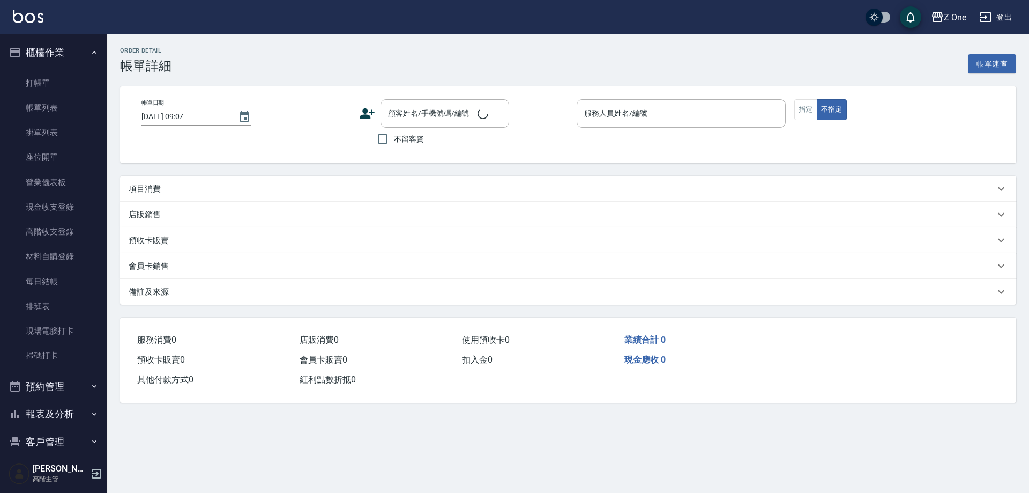
type input "[DATE] 09:05"
type input "[PERSON_NAME]-7"
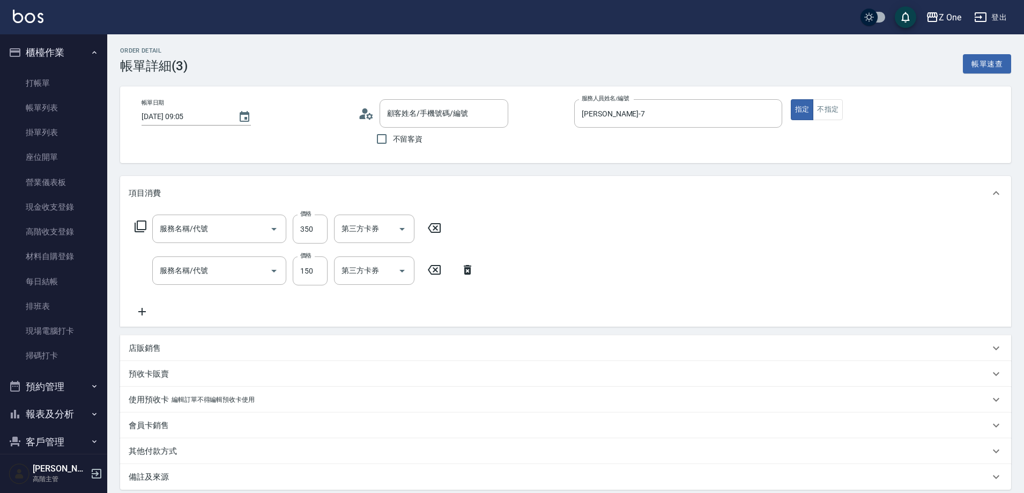
type input "新客人 姓名未設定/0/null"
type input "剪髮$350(208)"
type input "洗髮$150(105)"
click at [240, 114] on icon "Choose date, selected date is 2025-08-20" at bounding box center [245, 116] width 10 height 11
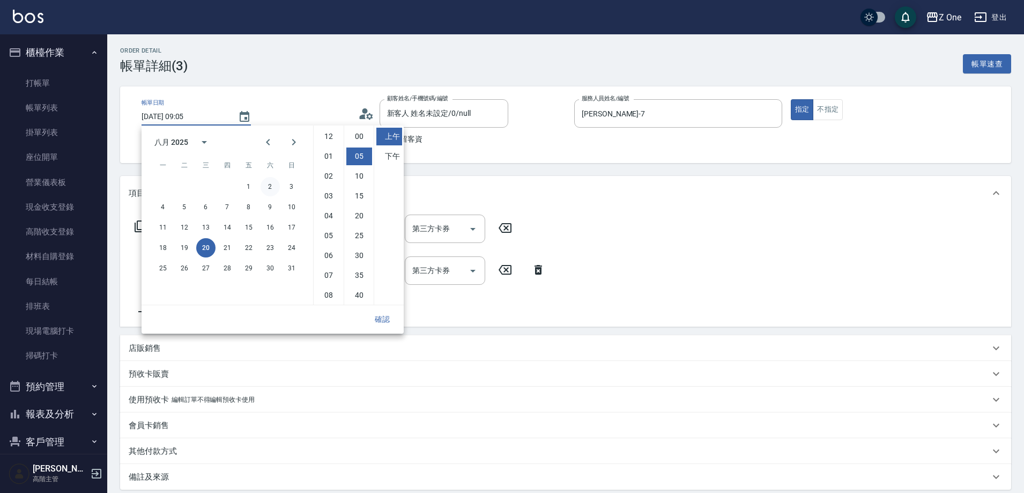
scroll to position [20, 0]
click at [183, 244] on button "19" at bounding box center [184, 247] width 19 height 19
type input "[DATE] 09:05"
click at [392, 313] on button "確認" at bounding box center [382, 319] width 34 height 20
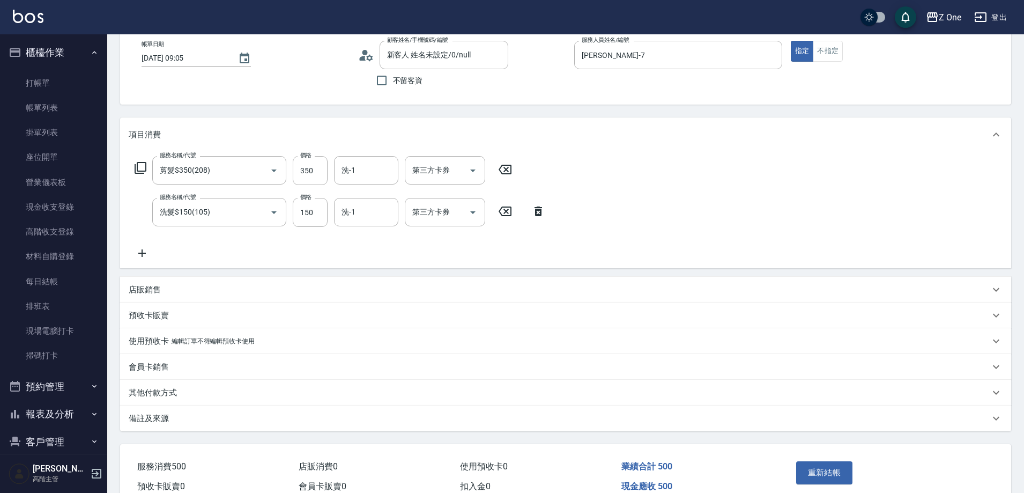
scroll to position [59, 0]
click at [832, 469] on button "重新結帳" at bounding box center [824, 472] width 57 height 23
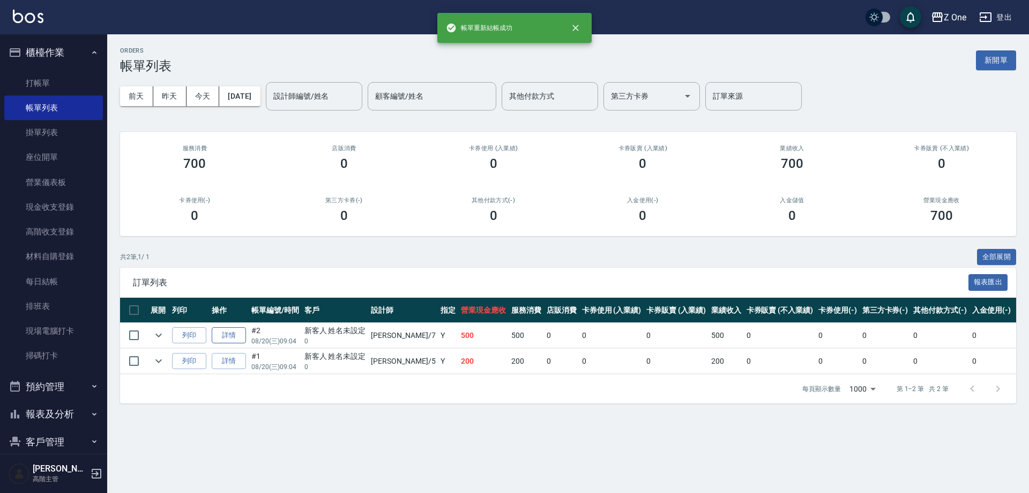
click at [240, 335] on link "詳情" at bounding box center [229, 335] width 34 height 17
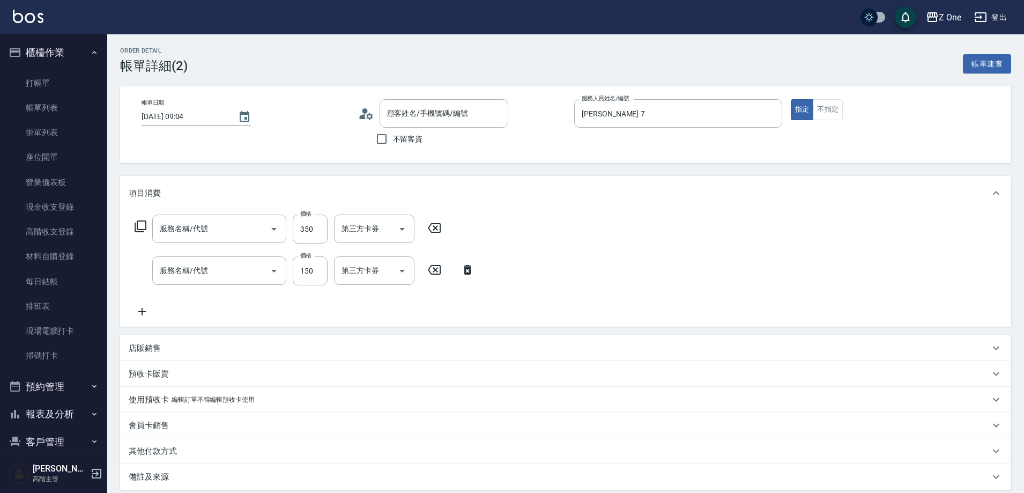
type input "[DATE] 09:04"
type input "[PERSON_NAME]-7"
type input "剪髮$350(208)"
type input "洗髮$150(105)"
type input "新客人 姓名未設定/0/null"
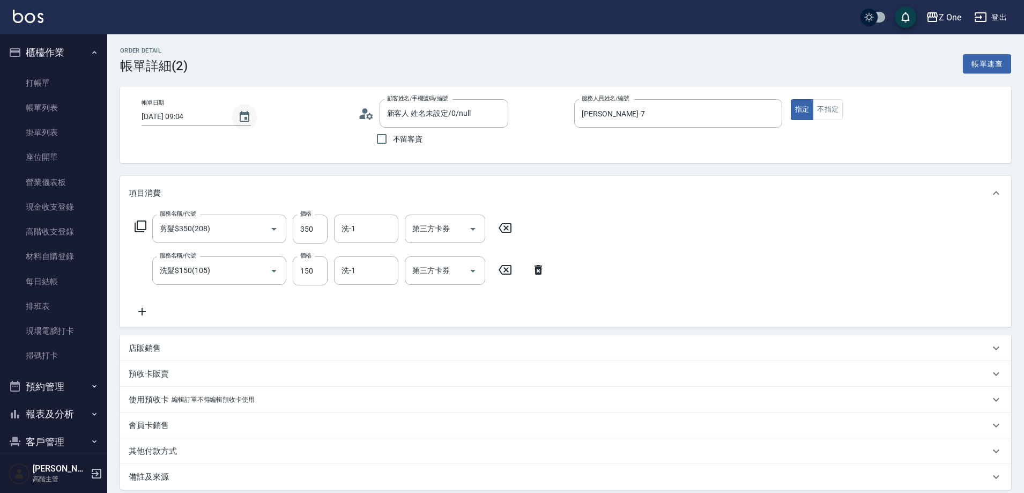
click at [242, 116] on icon "Choose date, selected date is 2025-08-20" at bounding box center [244, 116] width 13 height 13
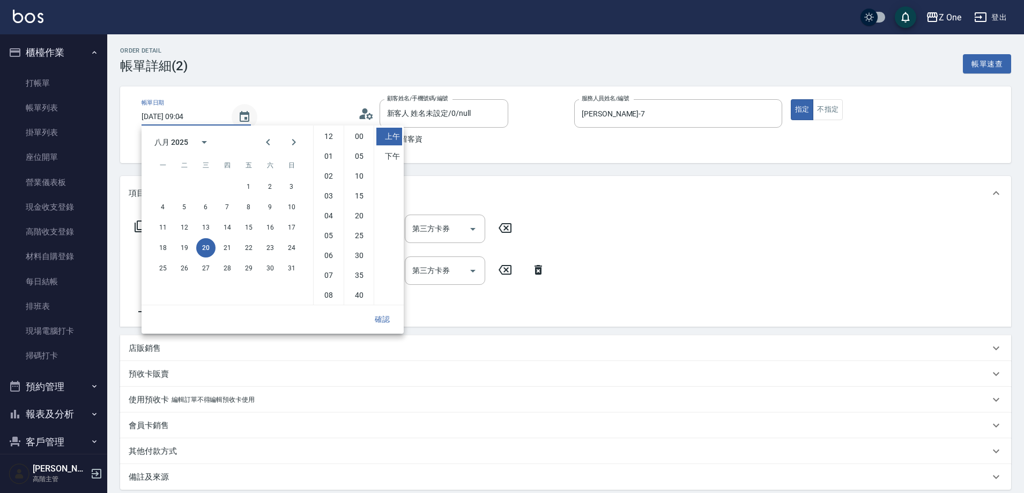
scroll to position [60, 0]
click at [188, 244] on button "19" at bounding box center [184, 247] width 19 height 19
type input "[DATE] 09:04"
click at [385, 318] on button "確認" at bounding box center [382, 319] width 34 height 20
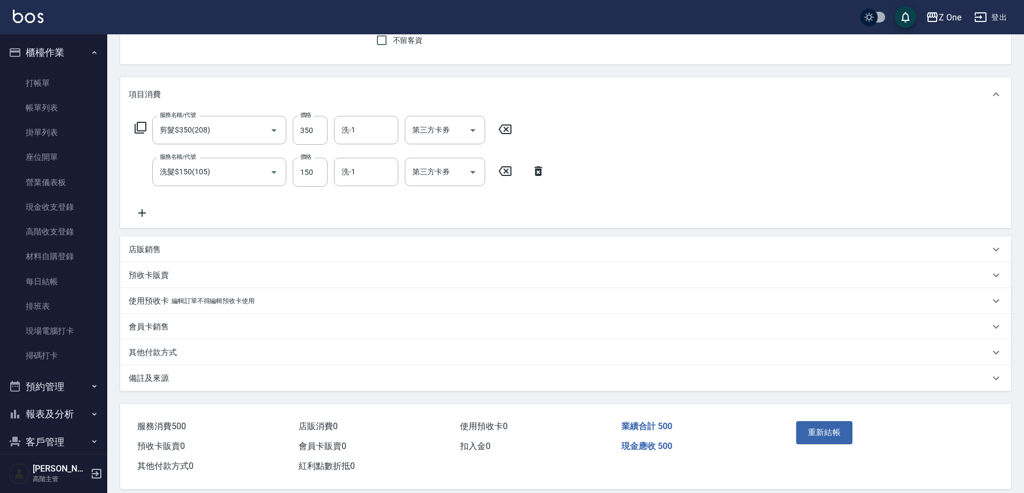
scroll to position [113, 0]
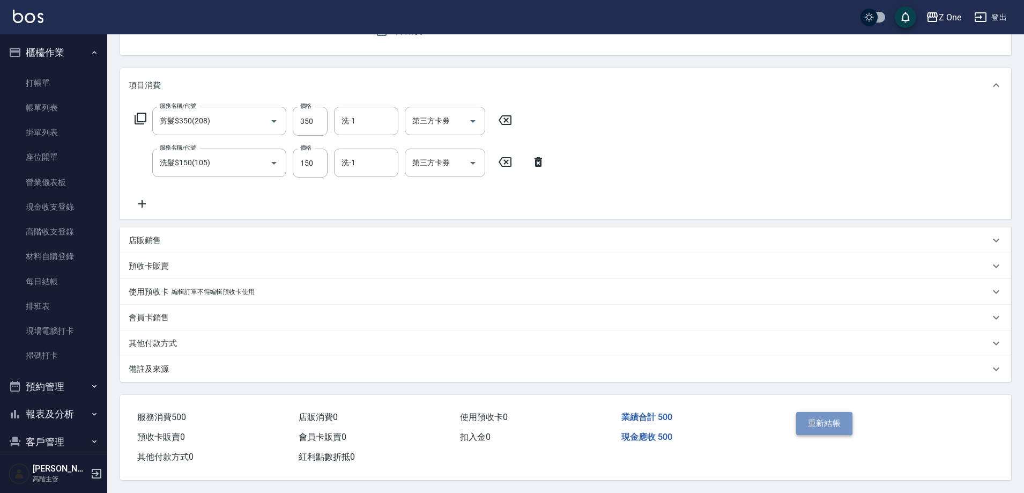
click at [810, 416] on button "重新結帳" at bounding box center [824, 423] width 57 height 23
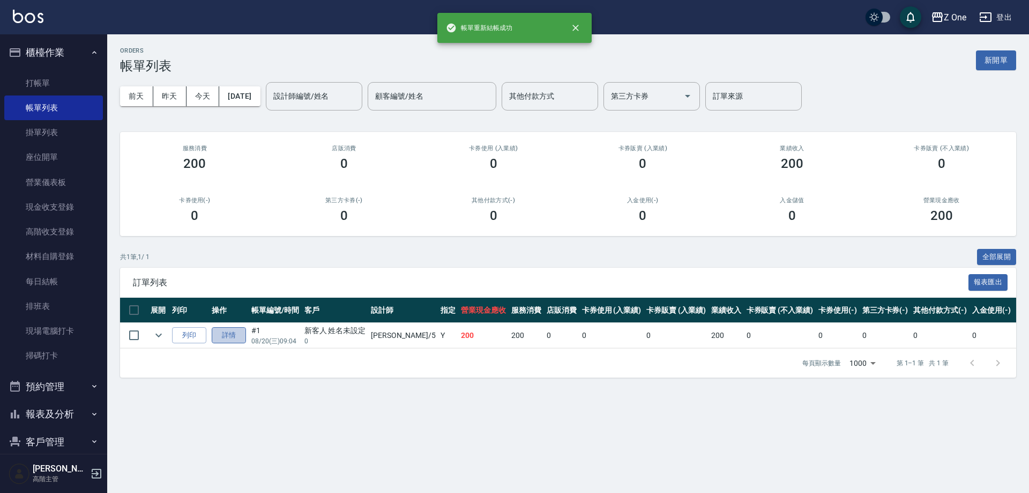
click at [229, 337] on link "詳情" at bounding box center [229, 335] width 34 height 17
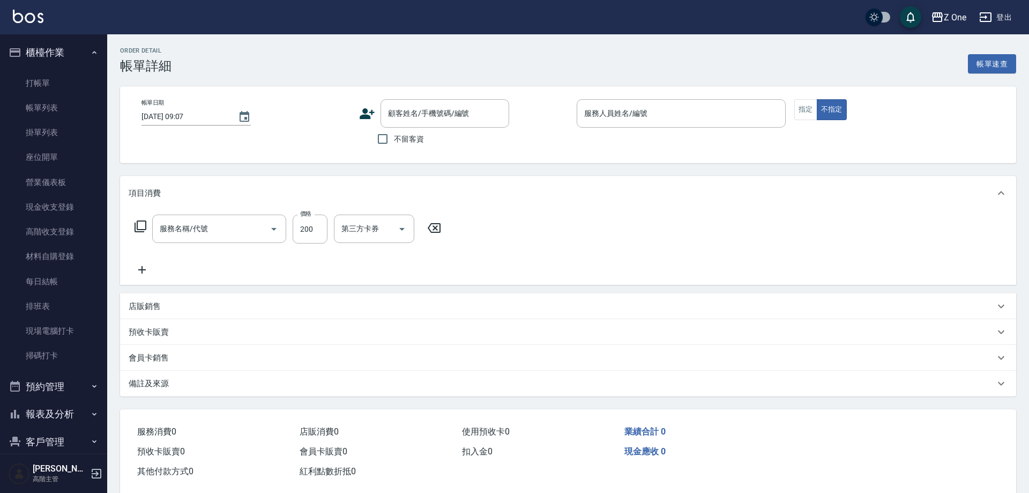
type input "[DATE] 09:04"
type input "[PERSON_NAME]-5"
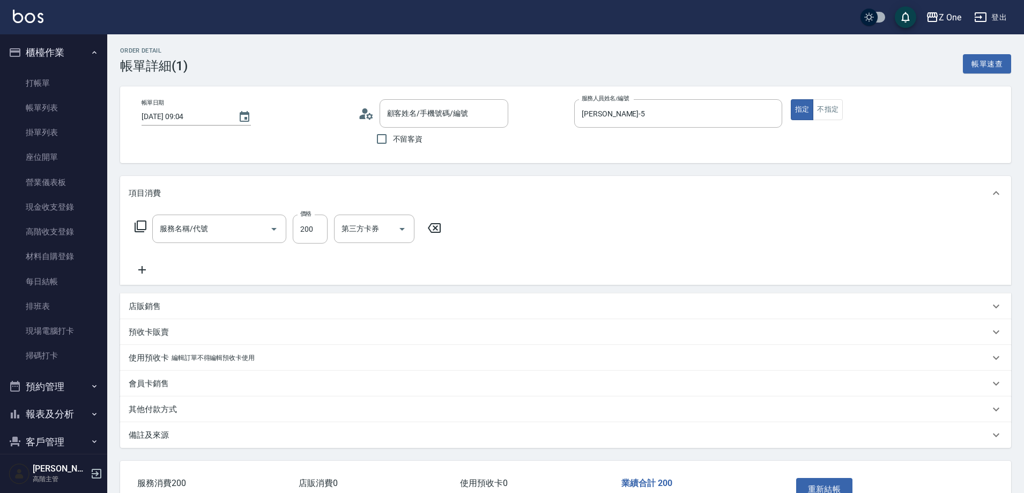
type input "新客人 姓名未設定/0/null"
type input "洗髮$200(107)"
click at [238, 119] on icon "Choose date, selected date is 2025-08-20" at bounding box center [244, 116] width 13 height 13
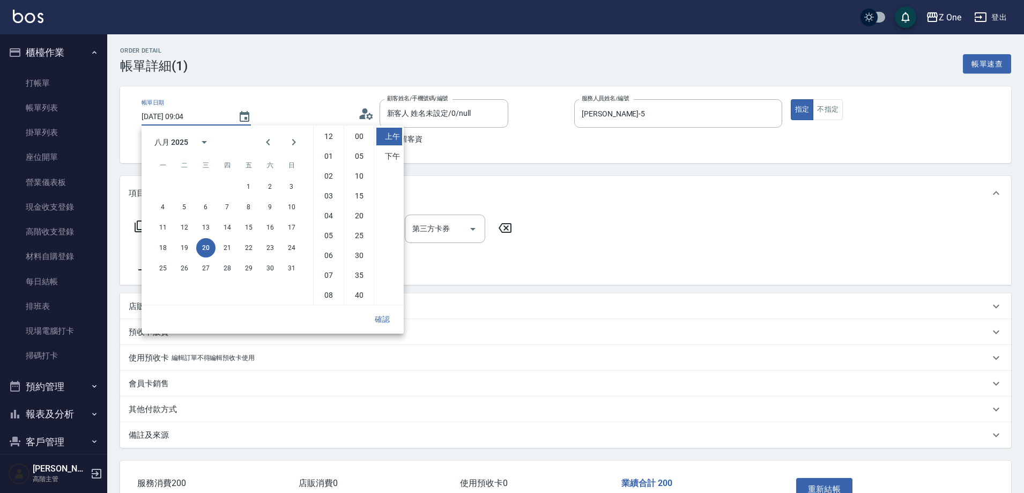
scroll to position [60, 0]
click at [182, 250] on button "19" at bounding box center [184, 247] width 19 height 19
type input "[DATE] 09:04"
click at [392, 318] on button "確認" at bounding box center [382, 319] width 34 height 20
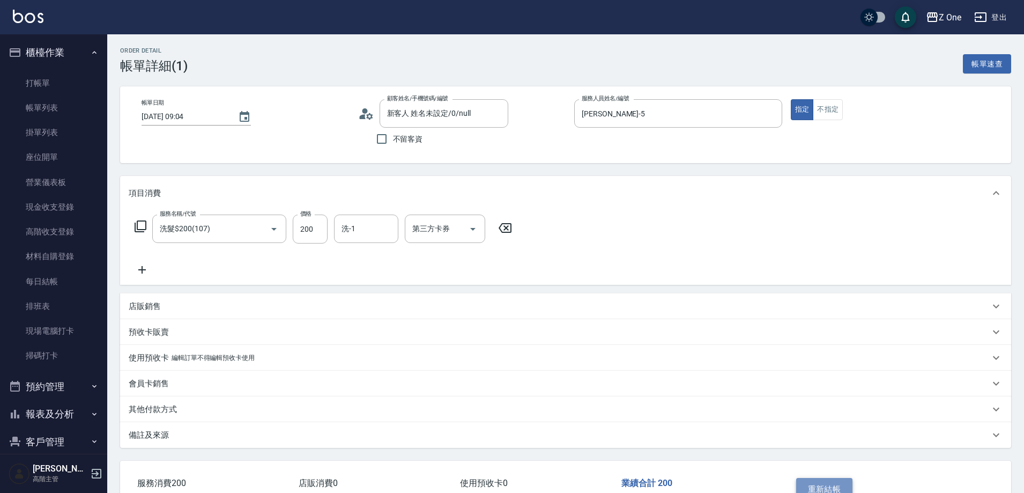
click at [816, 484] on button "重新結帳" at bounding box center [824, 489] width 57 height 23
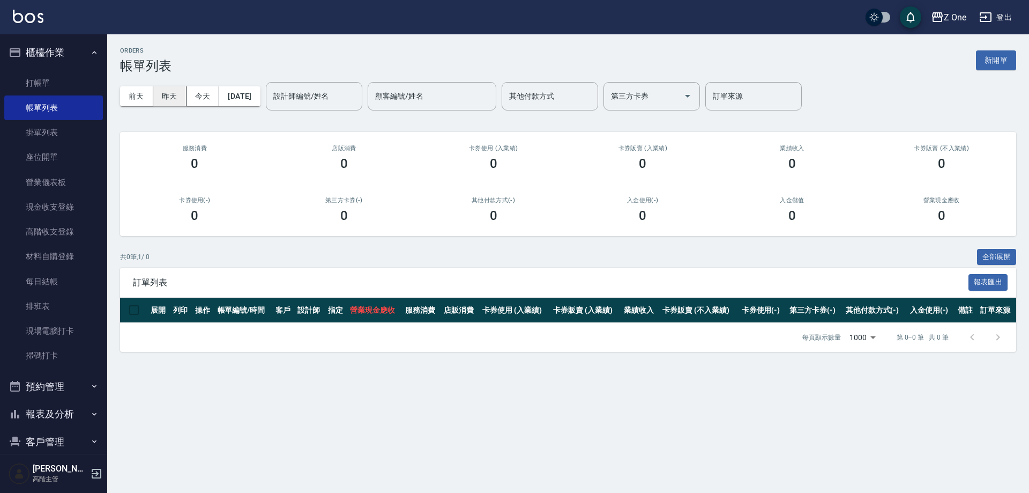
click at [175, 97] on button "昨天" at bounding box center [169, 96] width 33 height 20
